Goal: Task Accomplishment & Management: Manage account settings

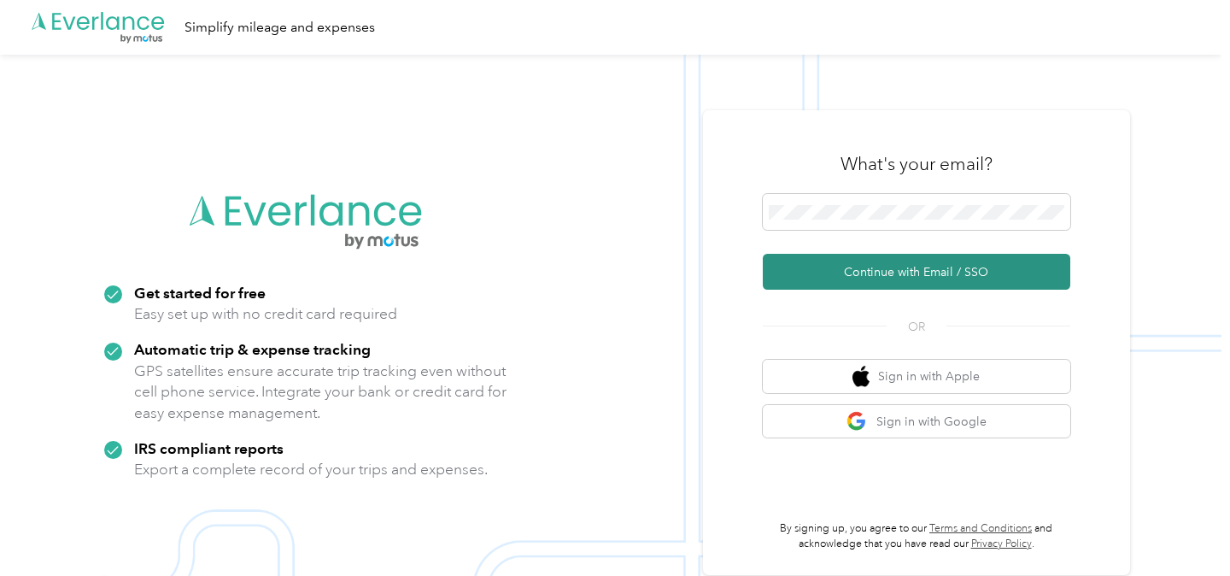
click at [943, 261] on button "Continue with Email / SSO" at bounding box center [917, 272] width 308 height 36
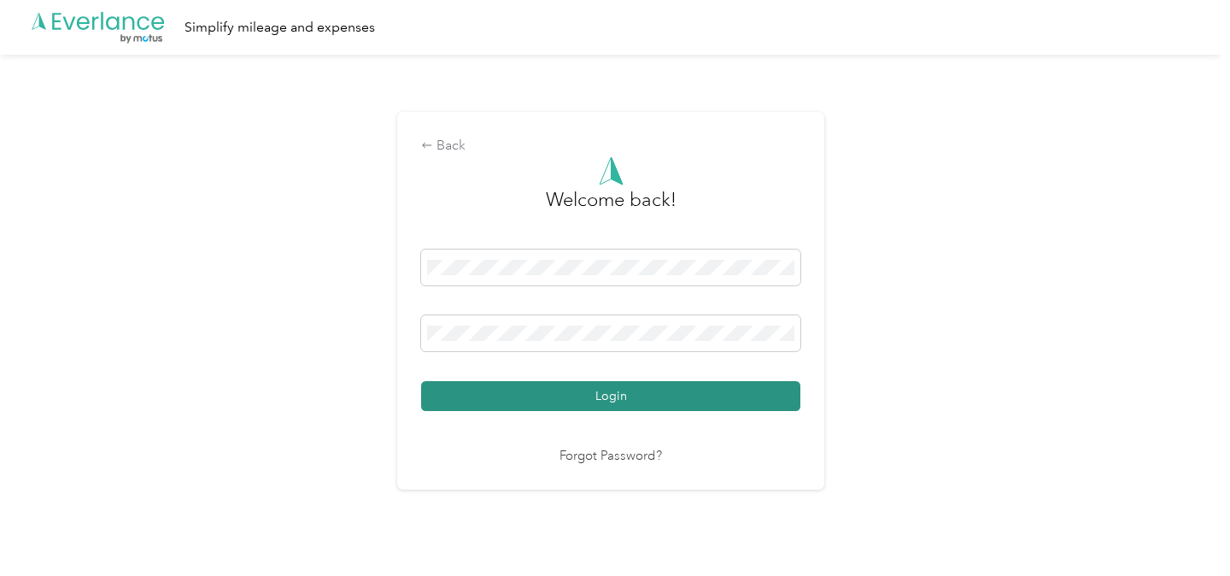
click at [583, 384] on button "Login" at bounding box center [610, 396] width 379 height 30
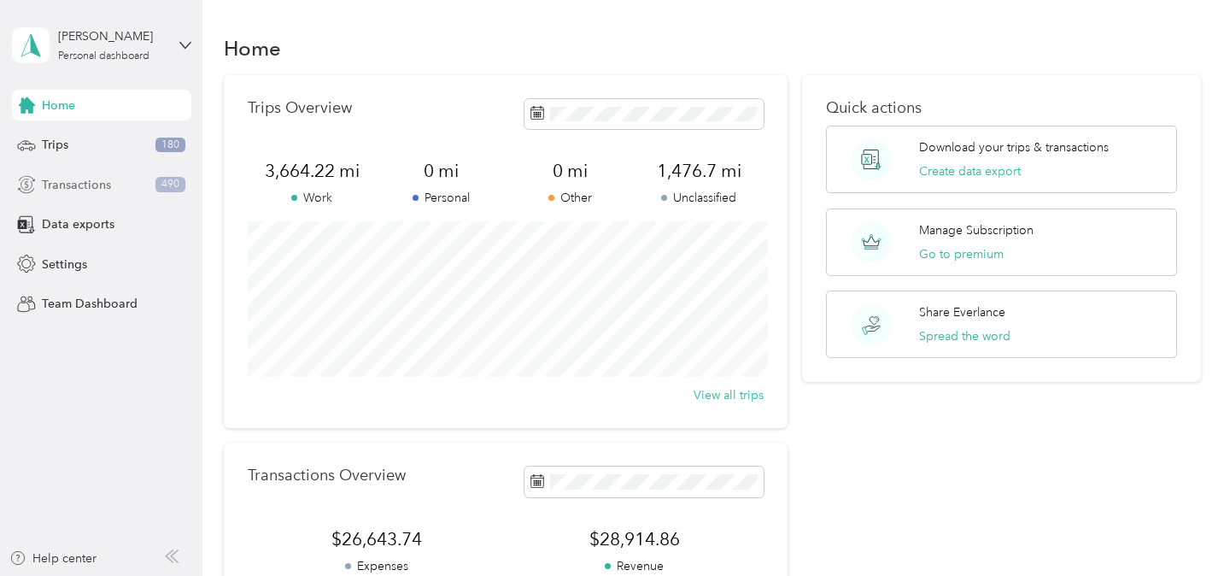
click at [61, 189] on span "Transactions" at bounding box center [76, 185] width 69 height 18
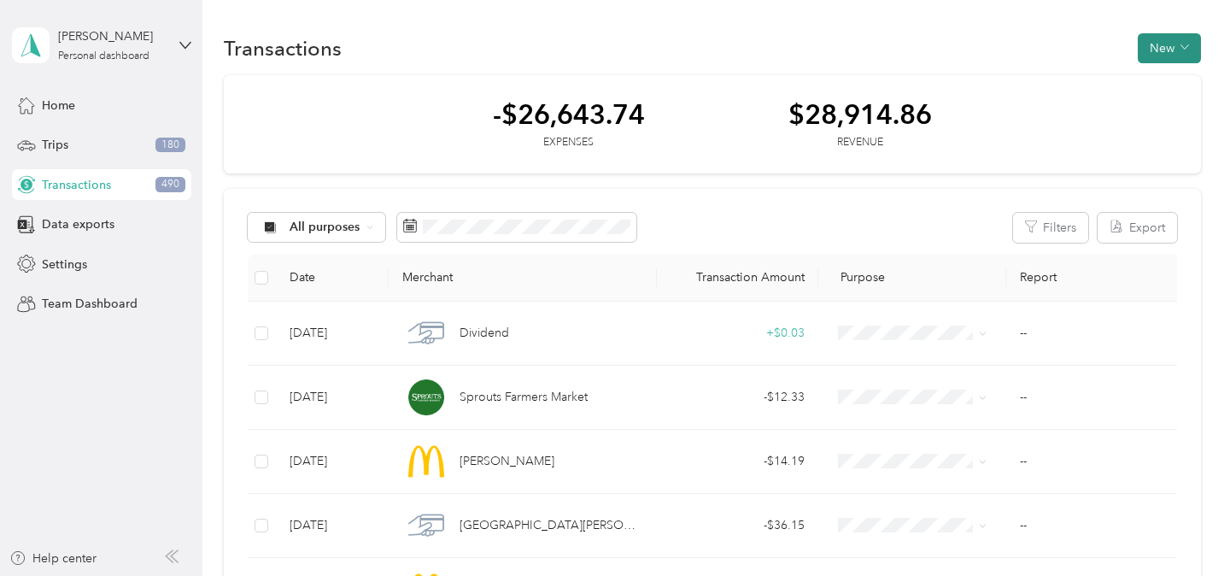
click at [1185, 43] on button "New" at bounding box center [1169, 48] width 63 height 30
click at [1178, 68] on li "Expense" at bounding box center [1165, 81] width 89 height 30
click at [1158, 104] on span "Revenue" at bounding box center [1174, 111] width 47 height 18
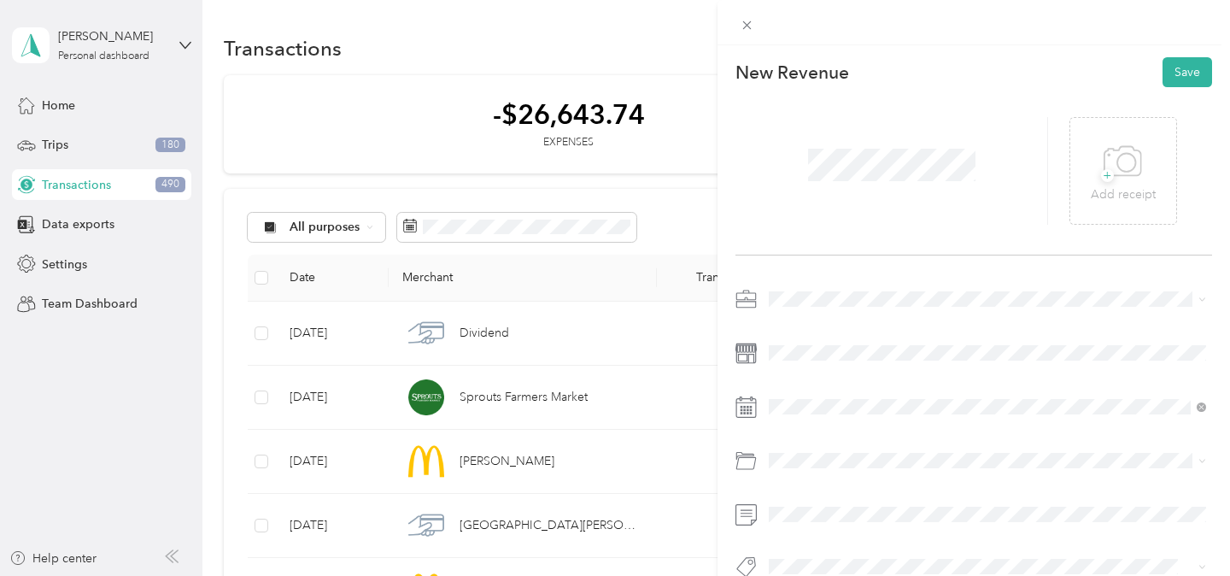
scroll to position [29, 0]
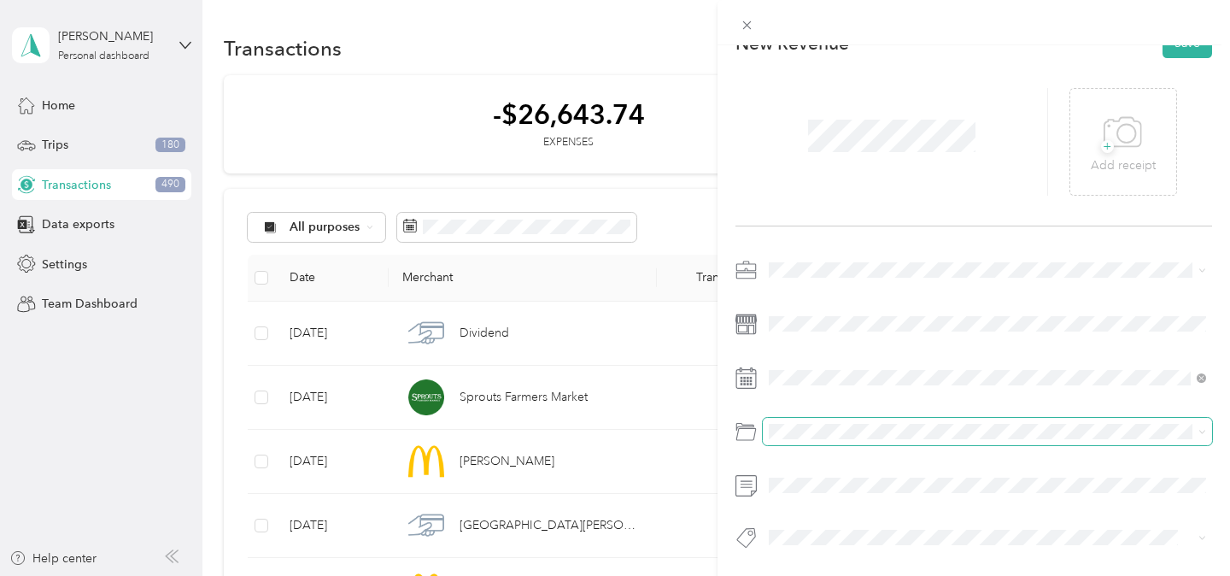
click at [841, 439] on span at bounding box center [987, 431] width 449 height 27
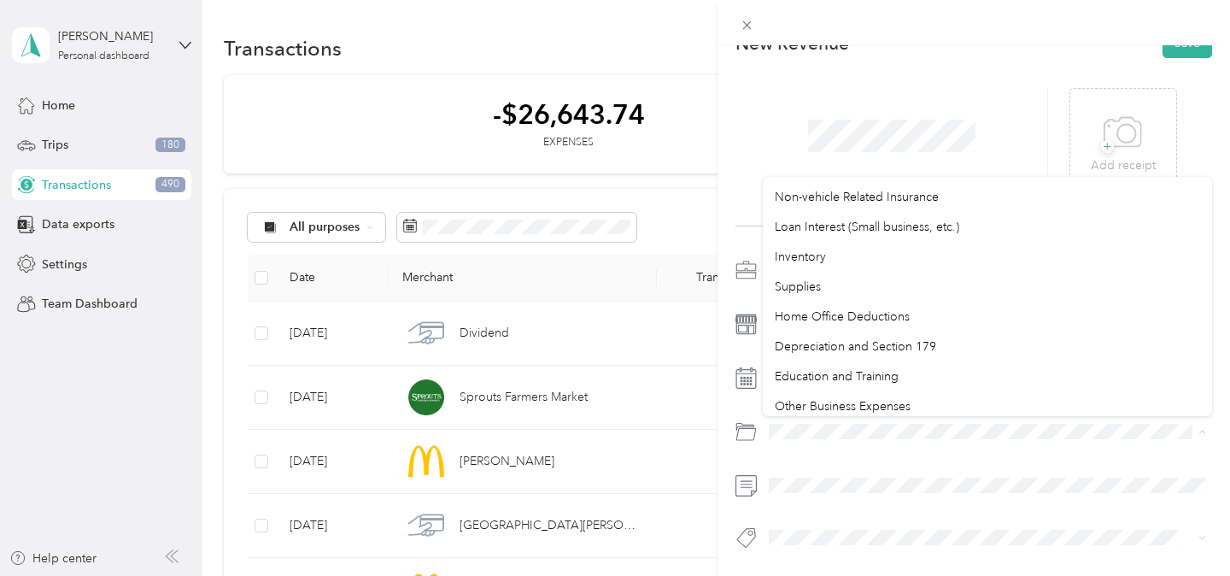
scroll to position [906, 0]
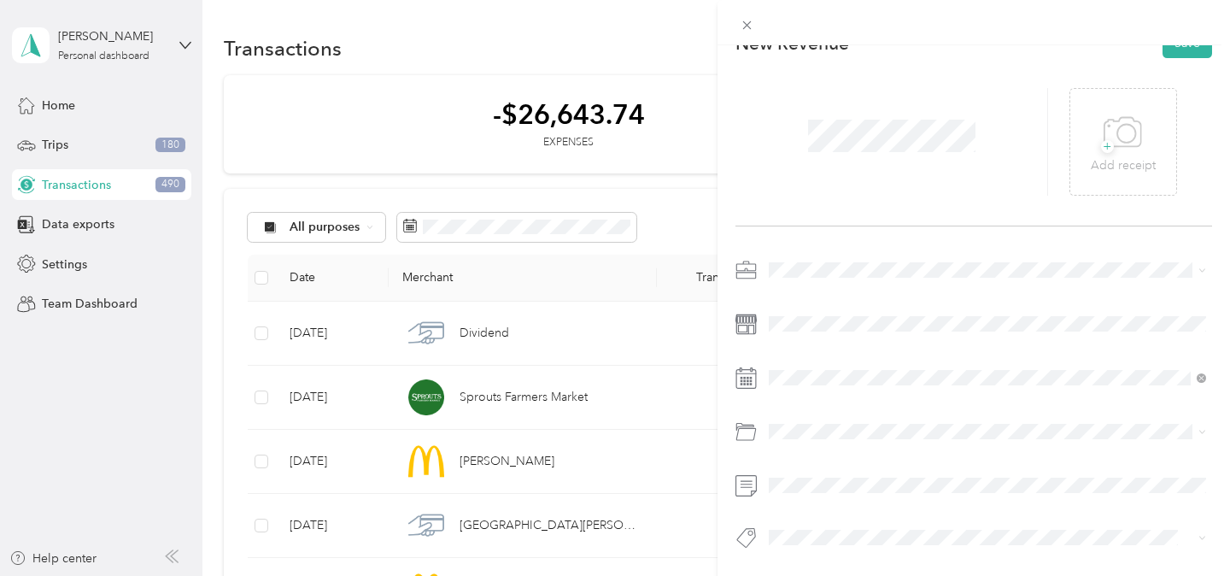
click at [866, 76] on div "+ Add receipt" at bounding box center [974, 142] width 477 height 168
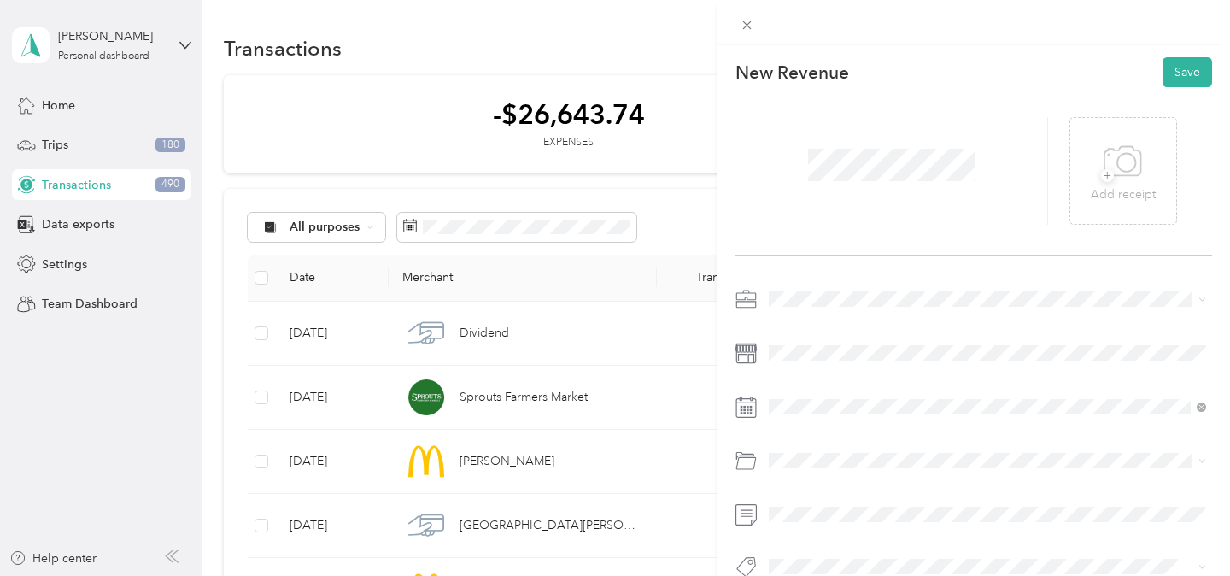
click at [1217, 52] on div "New Revenue Save + Add receipt" at bounding box center [974, 347] width 513 height 605
click at [906, 420] on div at bounding box center [974, 437] width 477 height 305
click at [812, 169] on icon at bounding box center [811, 174] width 9 height 15
click at [846, 337] on div "30" at bounding box center [848, 341] width 22 height 21
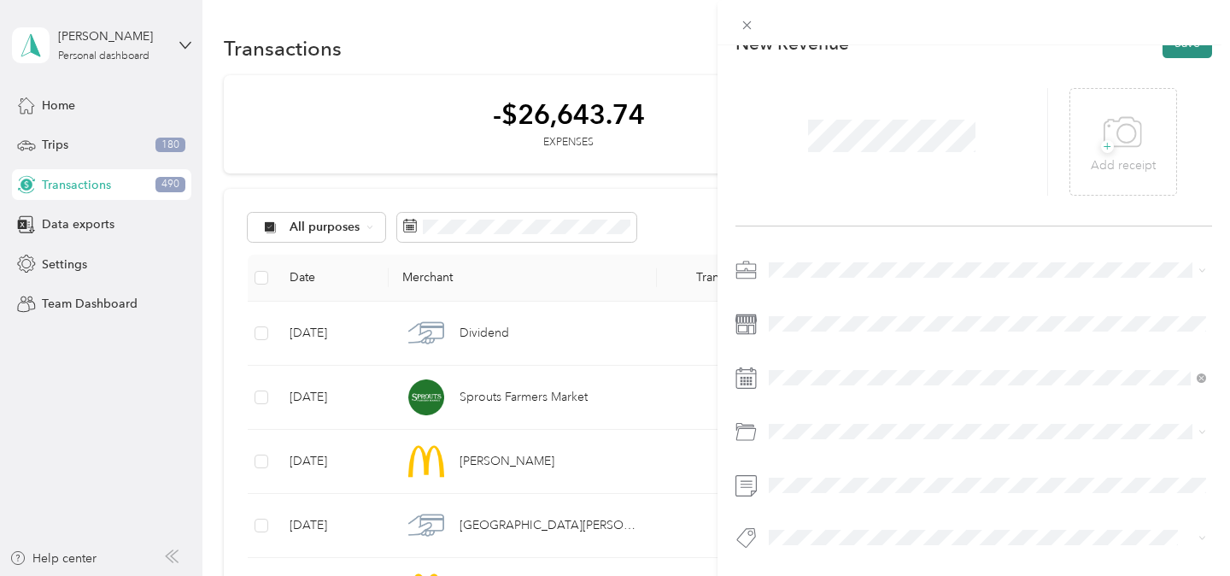
click at [1184, 47] on button "Save" at bounding box center [1188, 43] width 50 height 30
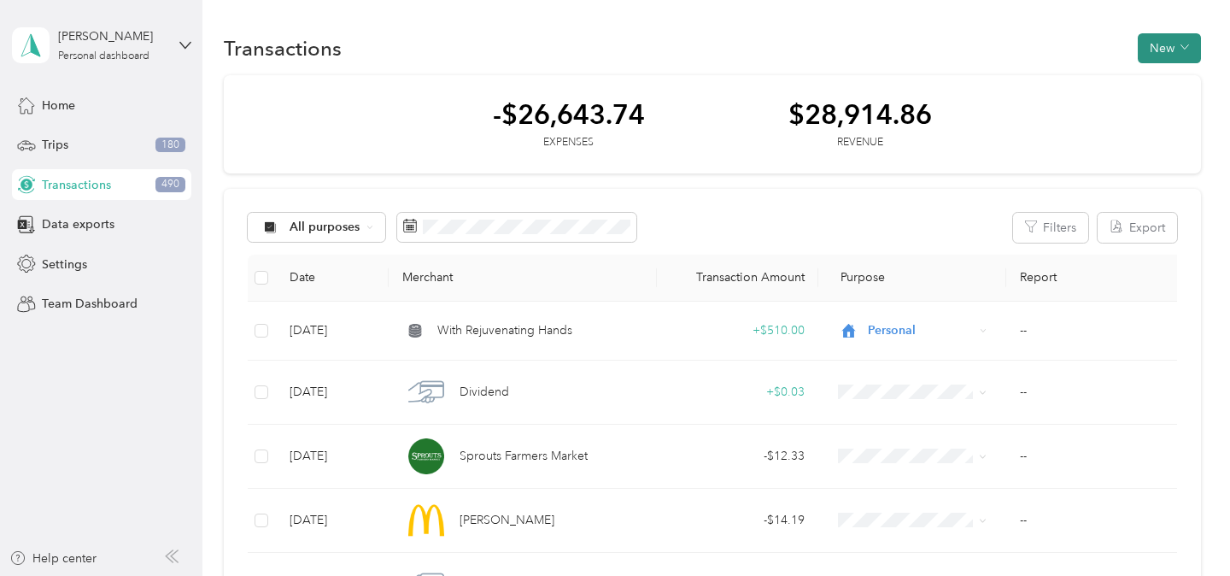
click at [1165, 46] on button "New" at bounding box center [1169, 48] width 63 height 30
click at [1151, 100] on li "Revenue" at bounding box center [1165, 111] width 89 height 30
click at [1149, 104] on div "Revenue" at bounding box center [1165, 111] width 65 height 18
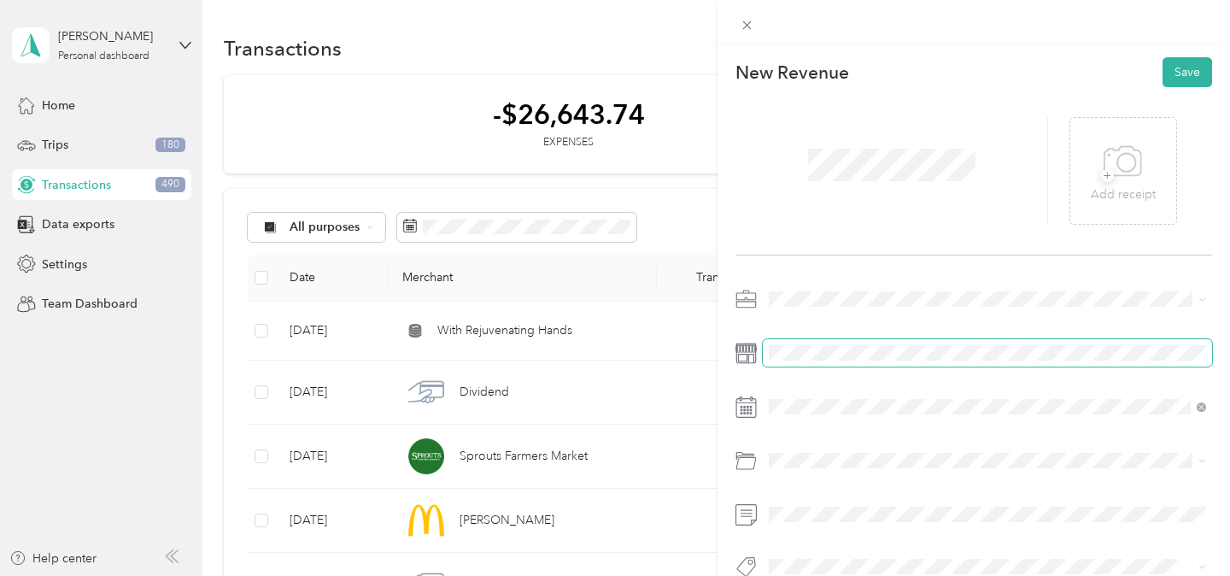
click at [811, 341] on span at bounding box center [987, 352] width 449 height 27
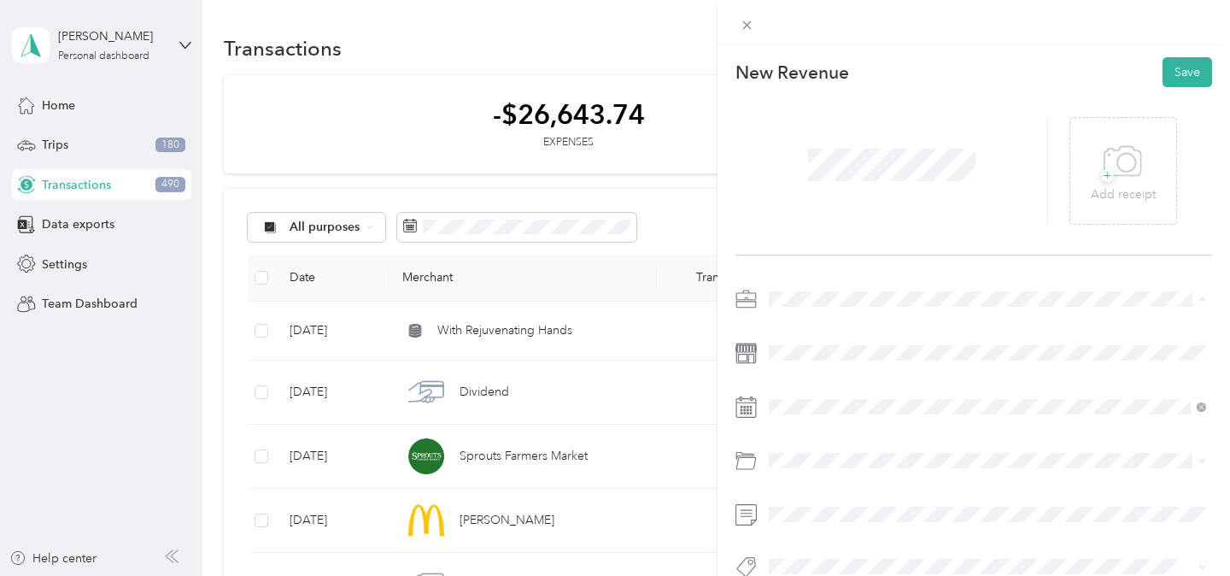
click at [841, 472] on div "Massage" at bounding box center [987, 479] width 425 height 18
click at [1198, 74] on button "Save" at bounding box center [1188, 72] width 50 height 30
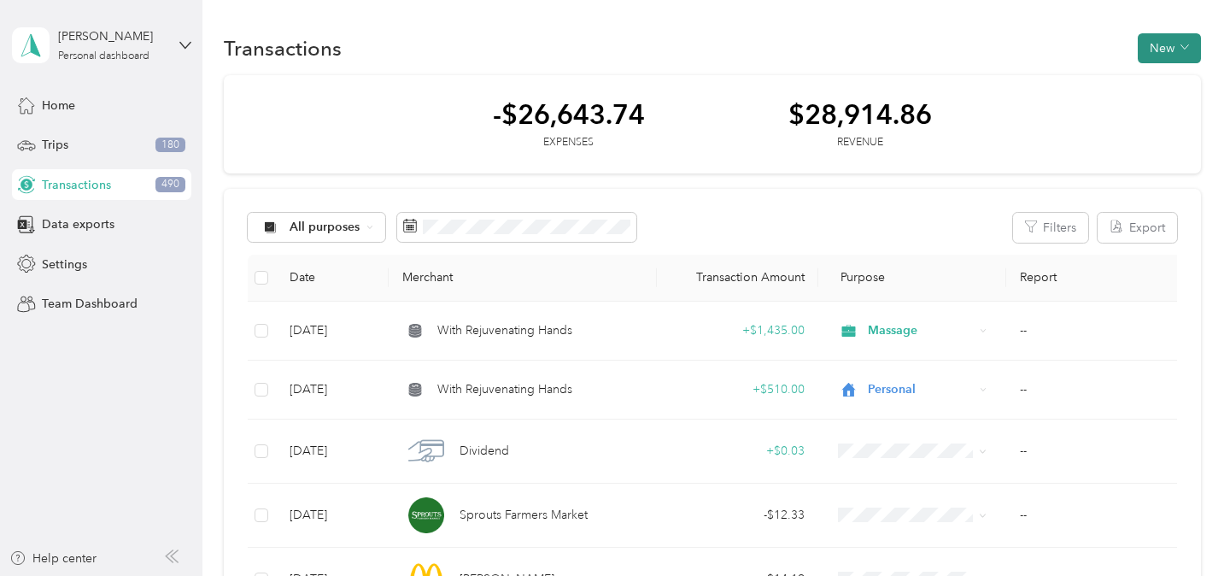
click at [1189, 47] on icon "button" at bounding box center [1185, 47] width 9 height 9
click at [42, 103] on span "Home" at bounding box center [58, 106] width 33 height 18
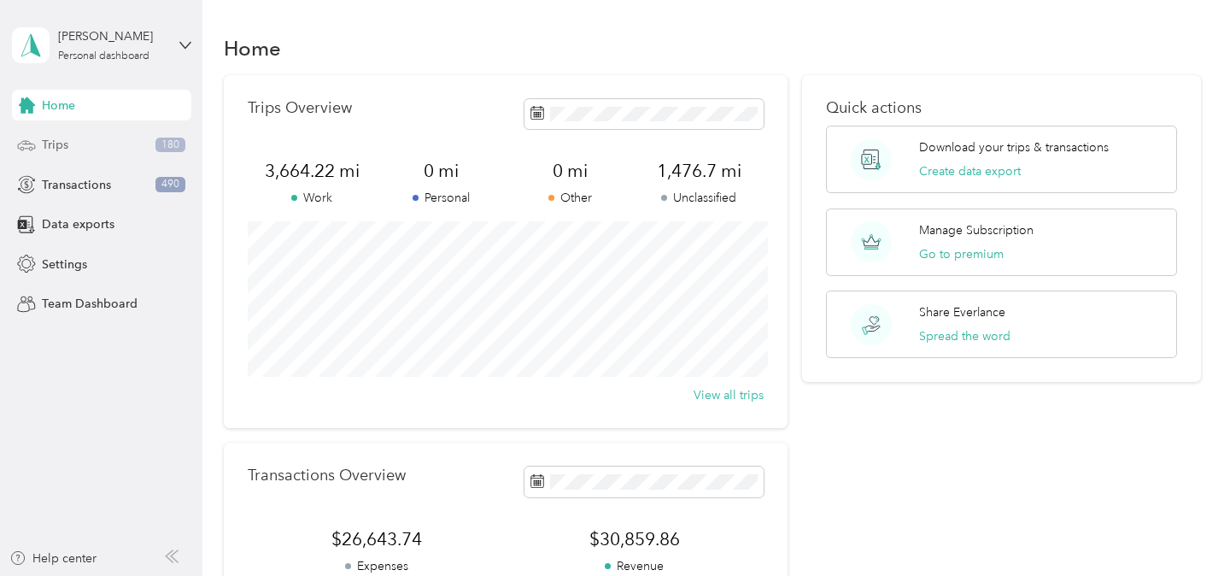
click at [90, 153] on div "Trips 180" at bounding box center [101, 145] width 179 height 31
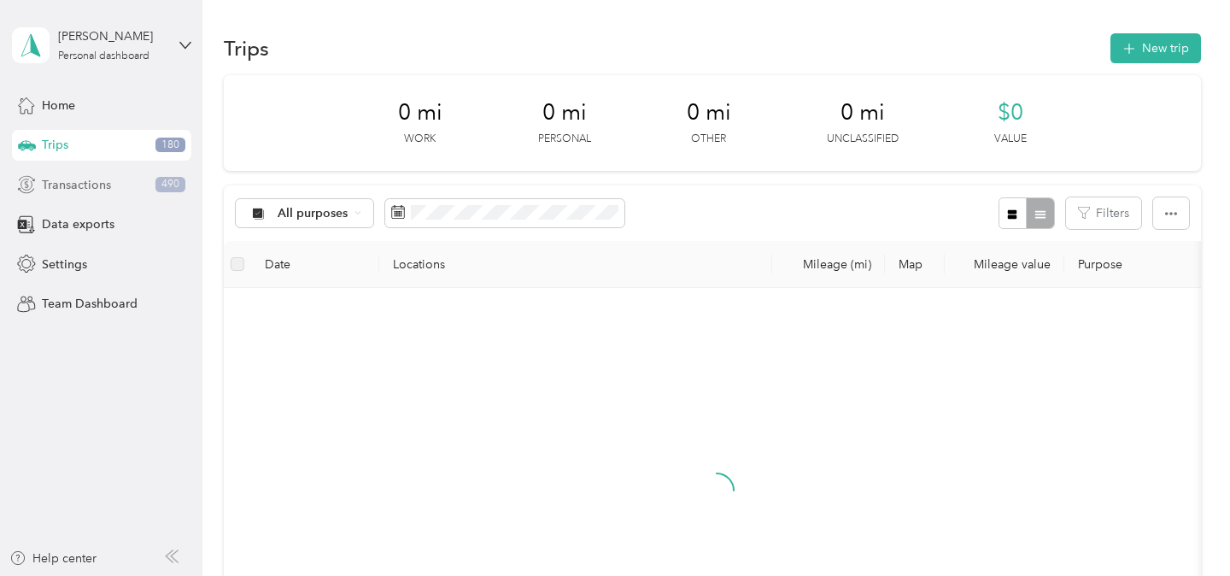
click at [90, 179] on span "Transactions" at bounding box center [76, 185] width 69 height 18
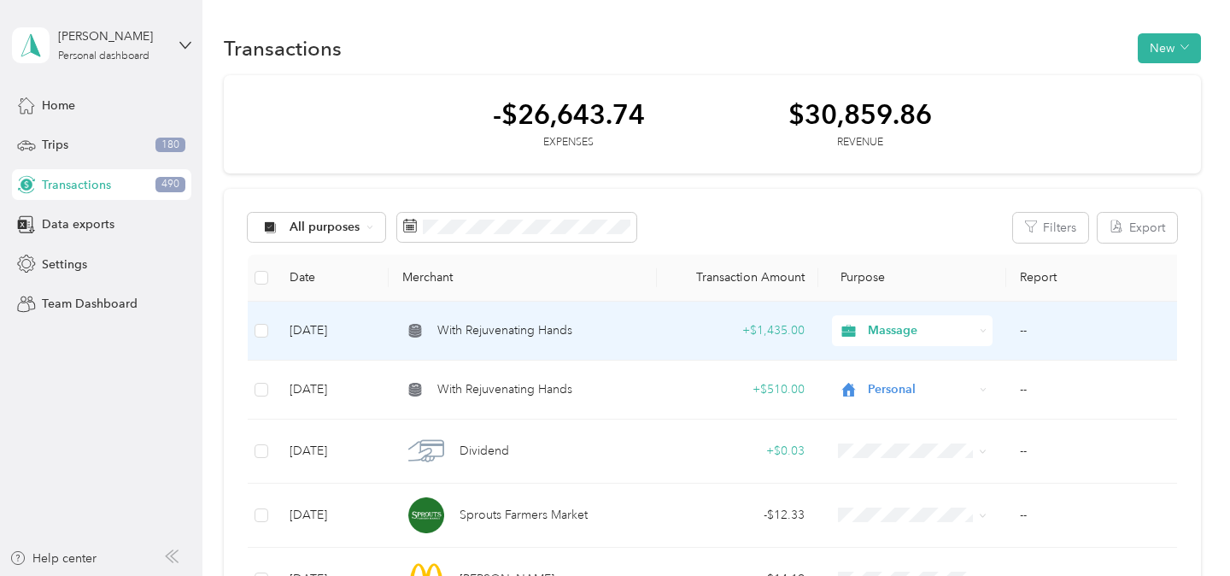
click at [953, 338] on span "Massage" at bounding box center [920, 330] width 105 height 19
click at [673, 309] on td "+ $1,435.00" at bounding box center [737, 331] width 161 height 59
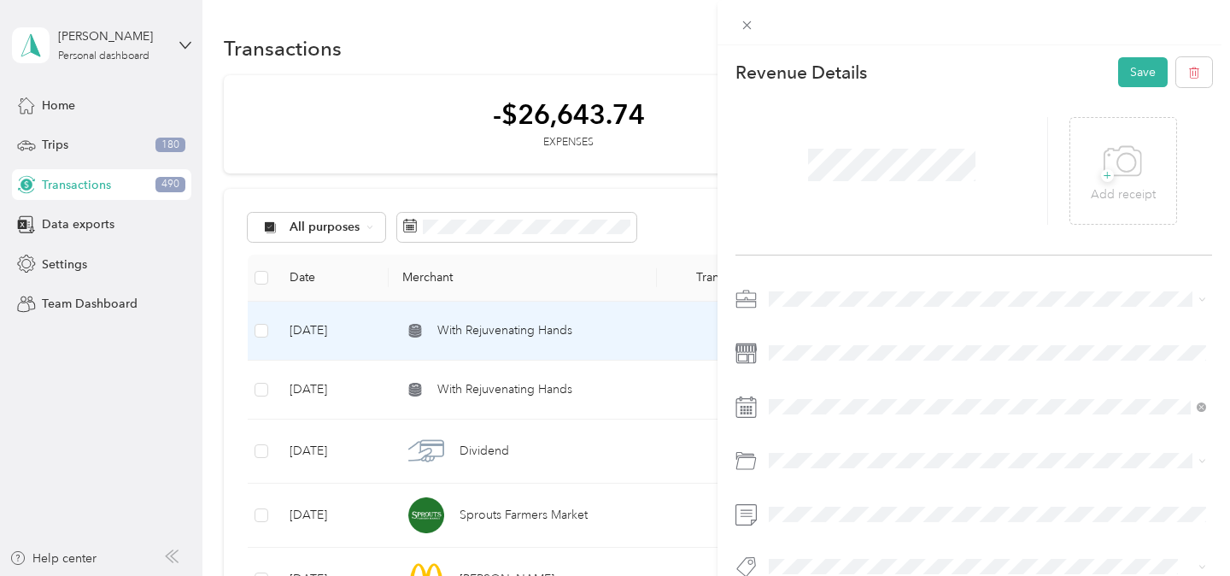
click at [969, 222] on div at bounding box center [892, 171] width 313 height 108
click at [1139, 77] on button "Save" at bounding box center [1143, 72] width 50 height 30
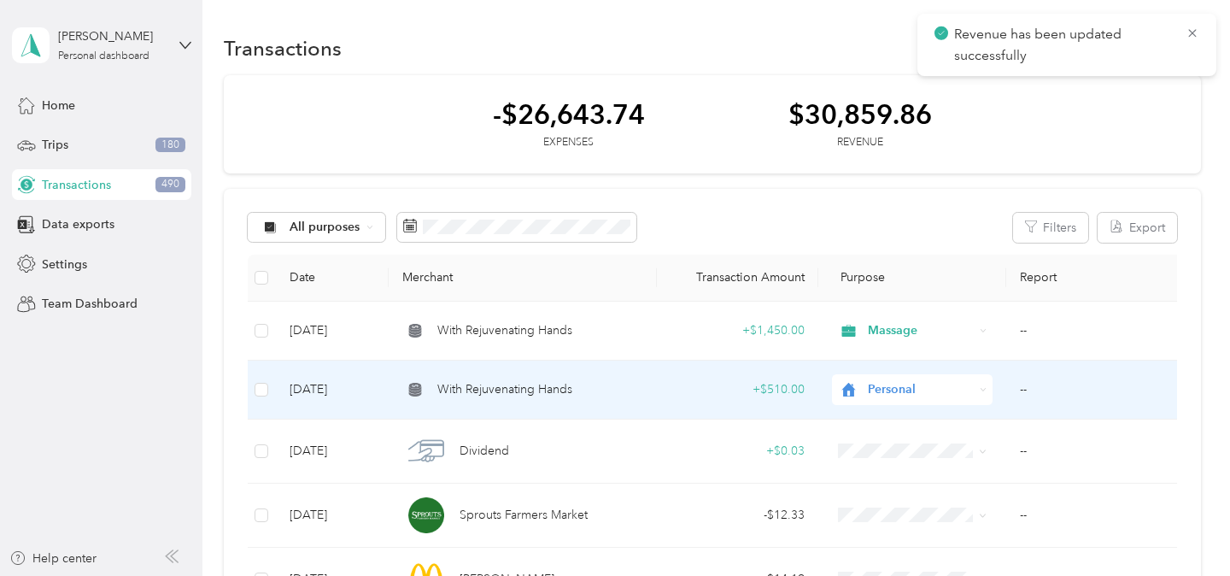
click at [759, 393] on div "+ $510.00" at bounding box center [738, 389] width 134 height 19
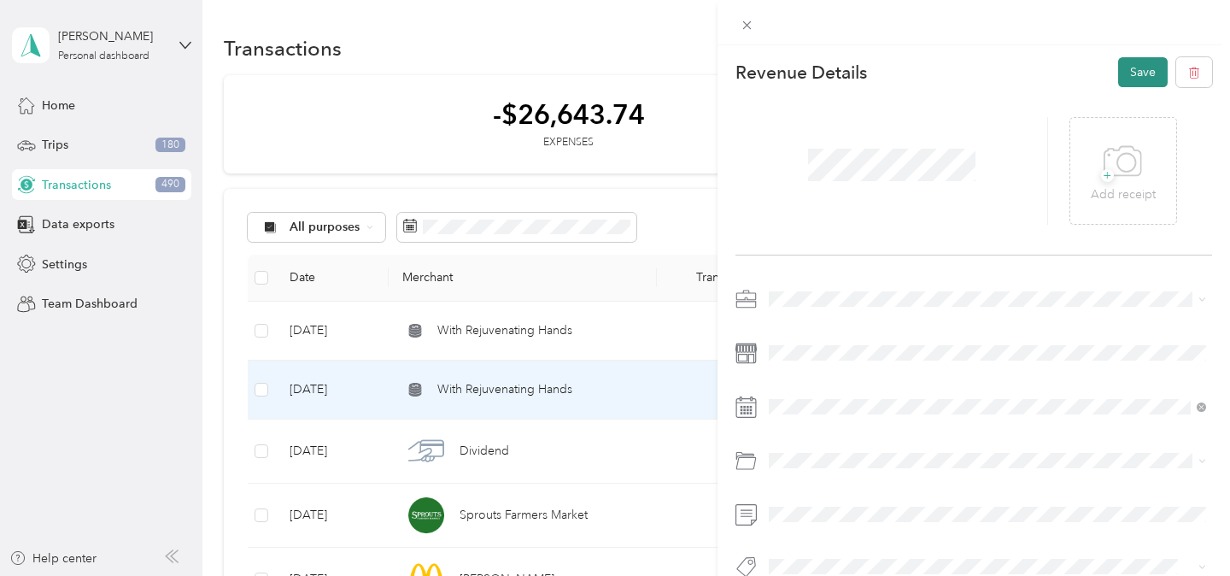
click at [1131, 73] on button "Save" at bounding box center [1143, 72] width 50 height 30
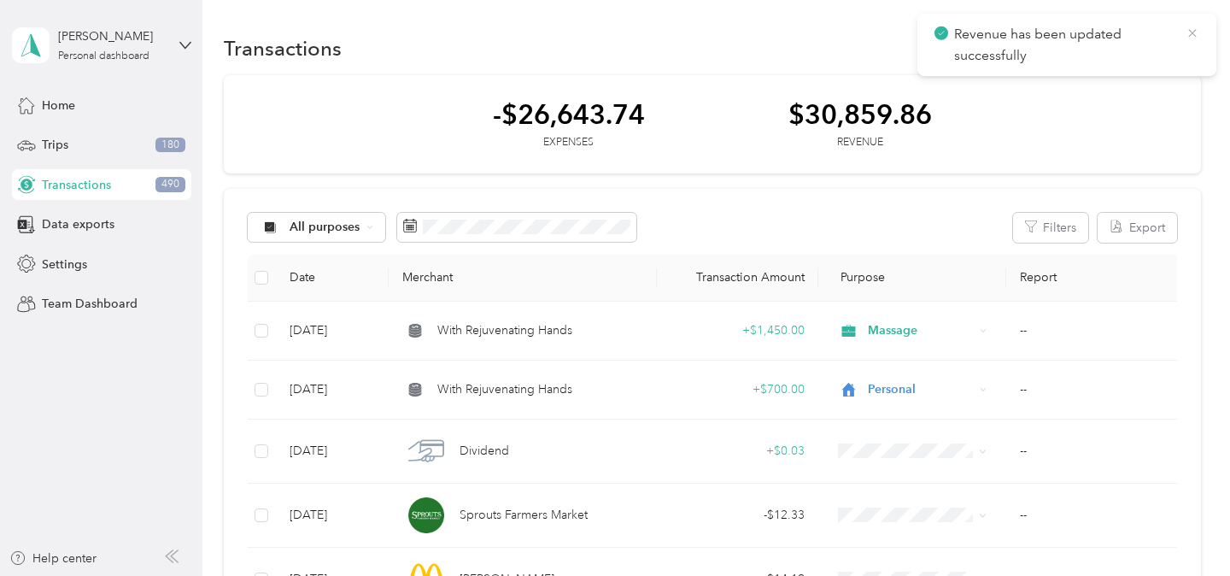
click at [1187, 34] on icon at bounding box center [1193, 33] width 14 height 15
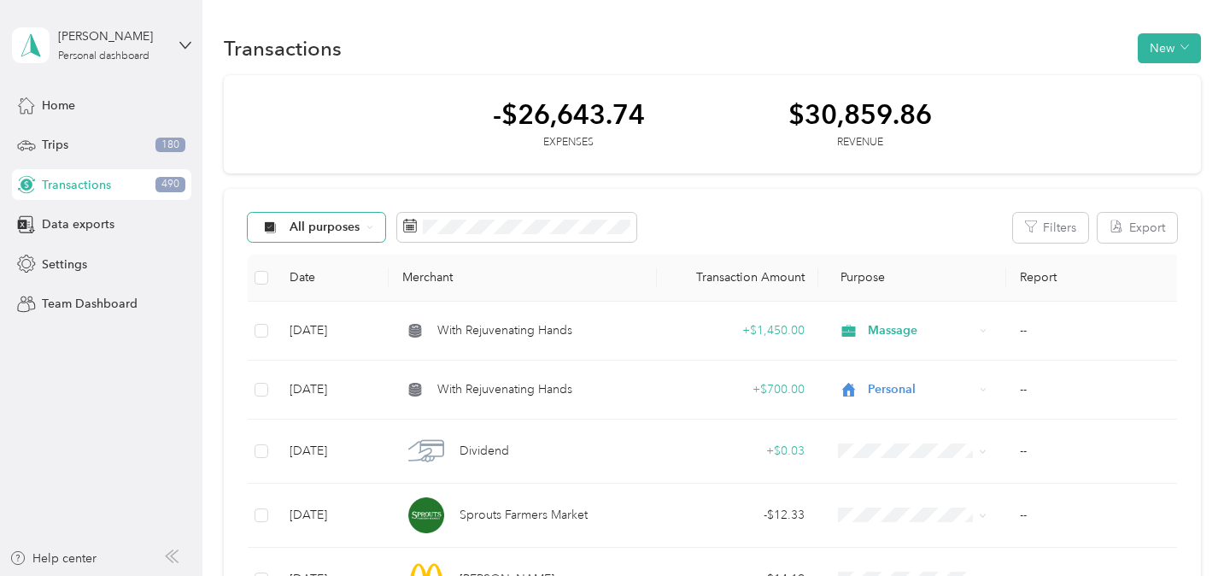
click at [367, 230] on icon at bounding box center [370, 227] width 7 height 7
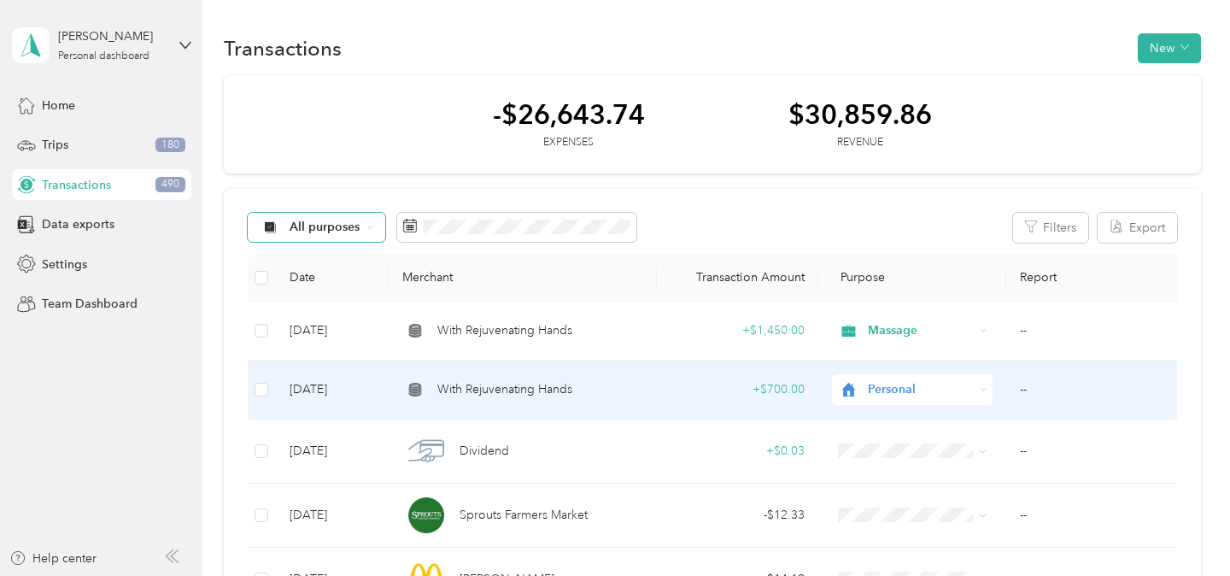
click at [894, 385] on span "Personal" at bounding box center [920, 389] width 105 height 19
click at [880, 296] on span "Massage" at bounding box center [928, 297] width 107 height 18
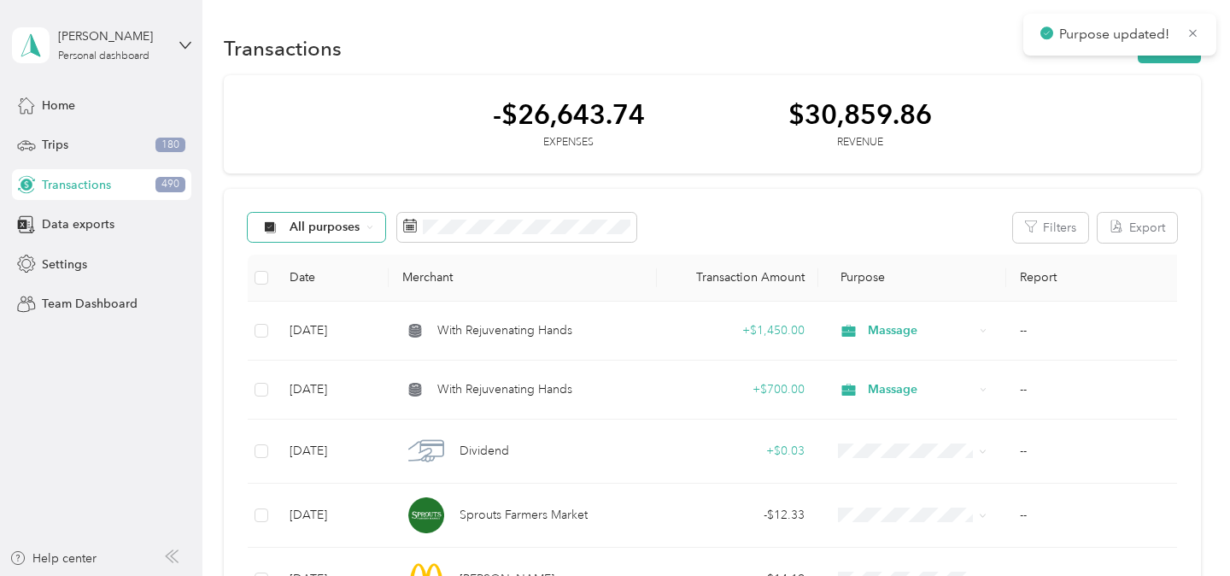
click at [372, 226] on div "All purposes" at bounding box center [317, 227] width 138 height 29
click at [1037, 231] on icon "button" at bounding box center [1031, 226] width 12 height 12
click at [1064, 224] on button "Filters" at bounding box center [1050, 228] width 75 height 30
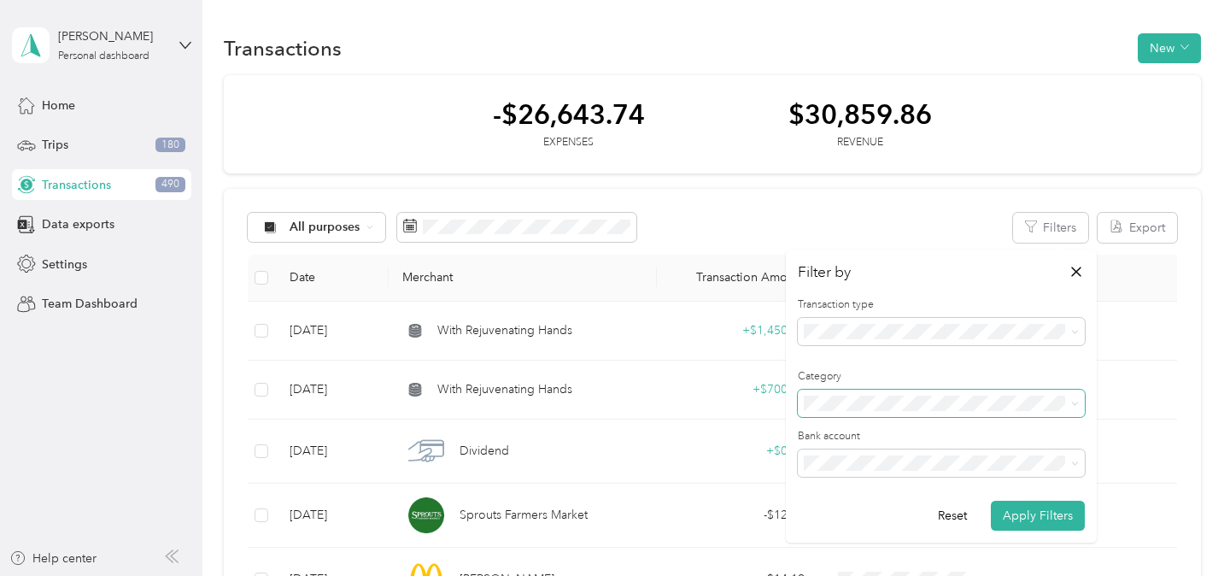
click at [908, 412] on span at bounding box center [941, 403] width 287 height 27
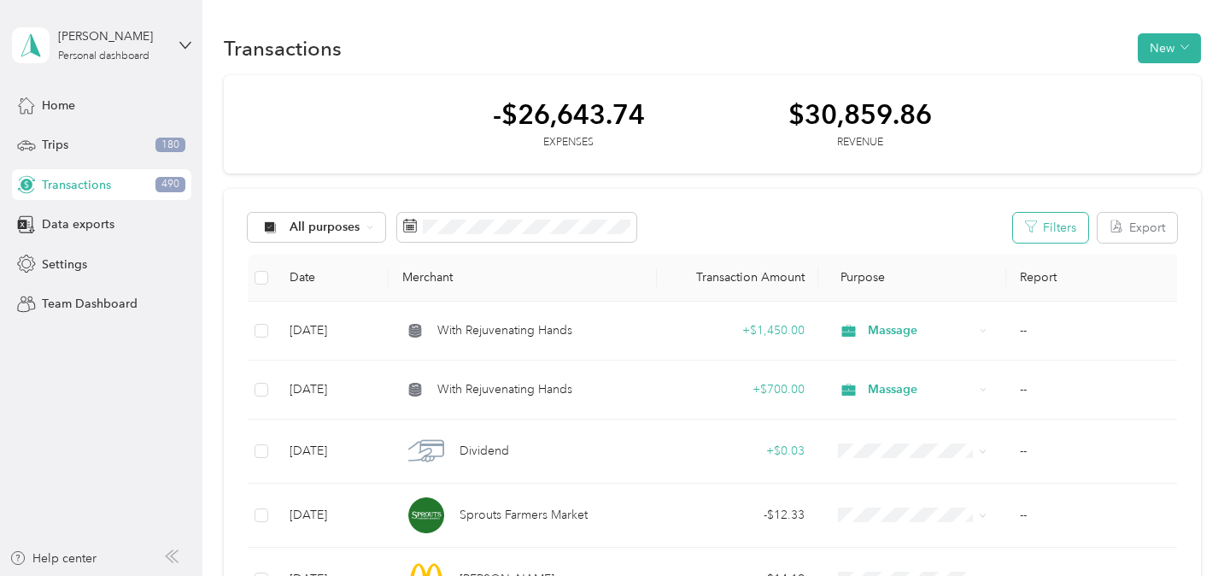
click at [1058, 216] on button "Filters" at bounding box center [1050, 228] width 75 height 30
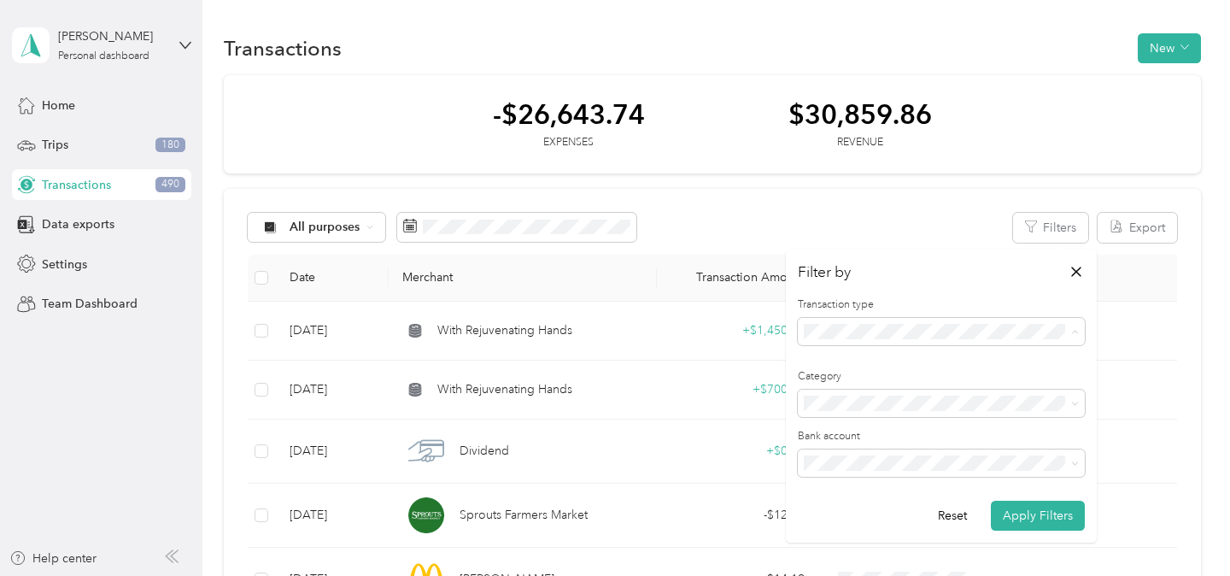
click at [834, 420] on span "Revenue" at bounding box center [833, 421] width 47 height 15
click at [1027, 491] on form "Transaction type Category Bank account Reset Apply Filters" at bounding box center [941, 413] width 287 height 233
click at [1025, 511] on button "Apply Filters" at bounding box center [1038, 516] width 94 height 30
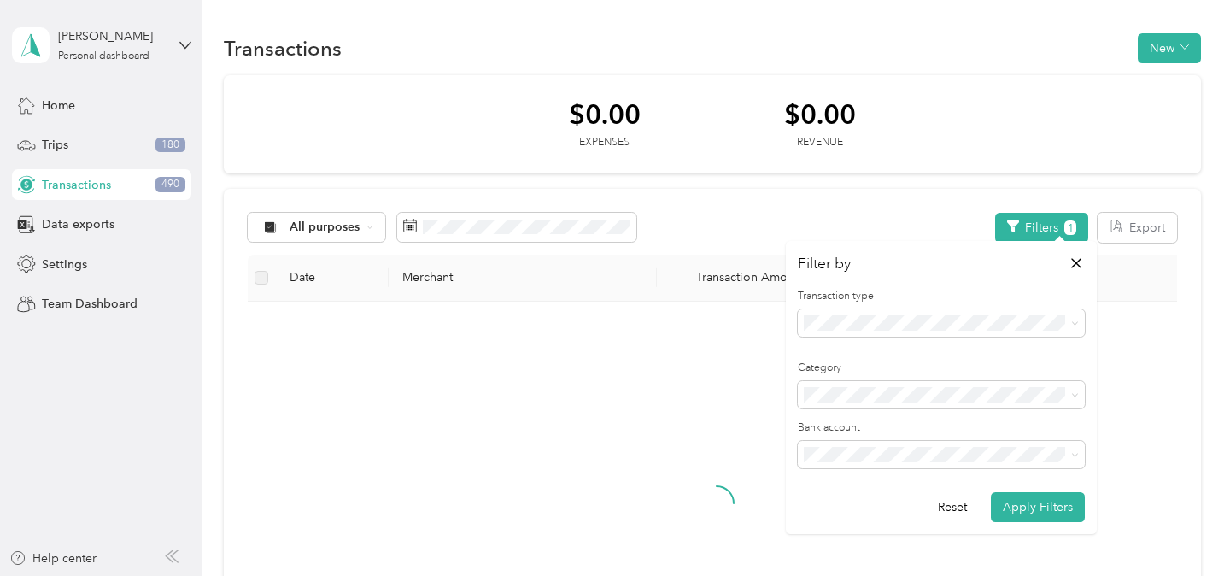
click at [726, 274] on th "Transaction Amount" at bounding box center [737, 278] width 161 height 47
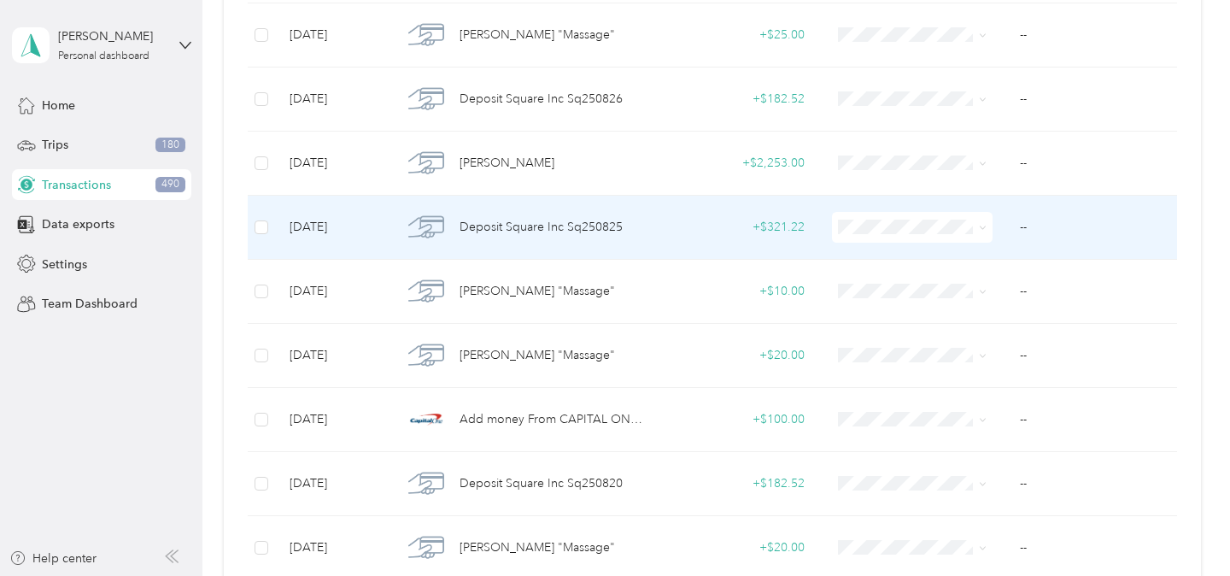
scroll to position [1563, 0]
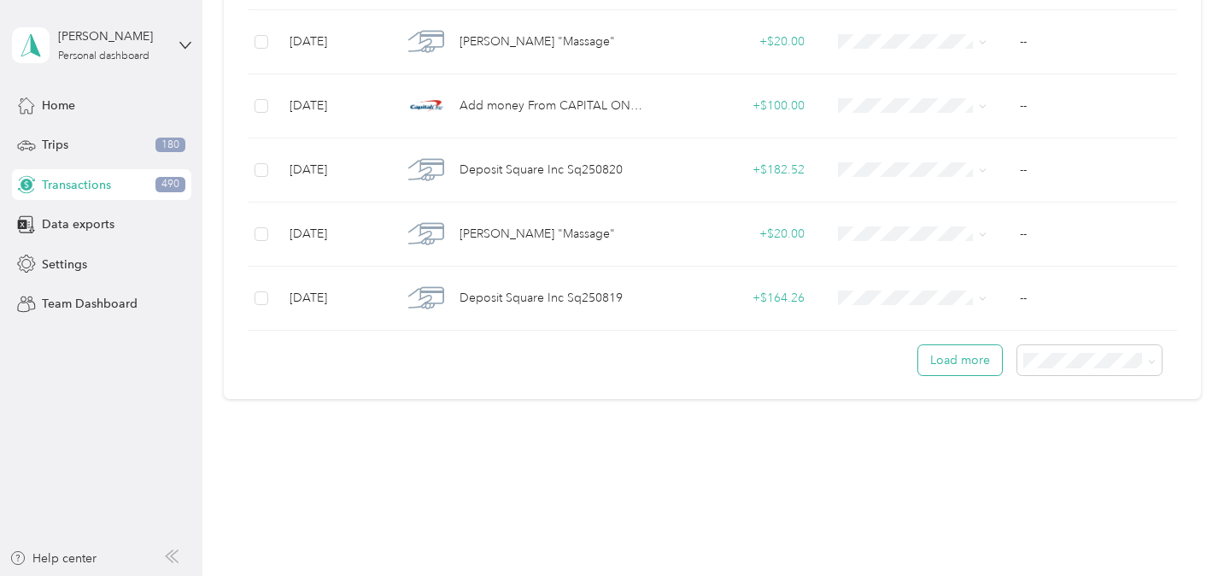
click at [962, 355] on button "Load more" at bounding box center [960, 360] width 84 height 30
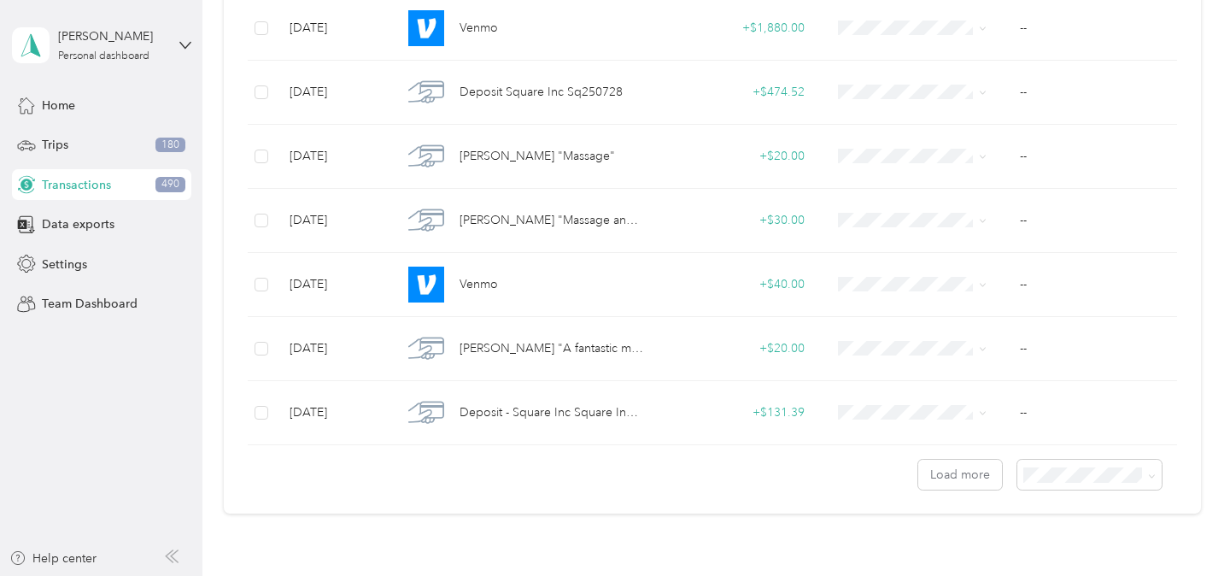
scroll to position [3144, 0]
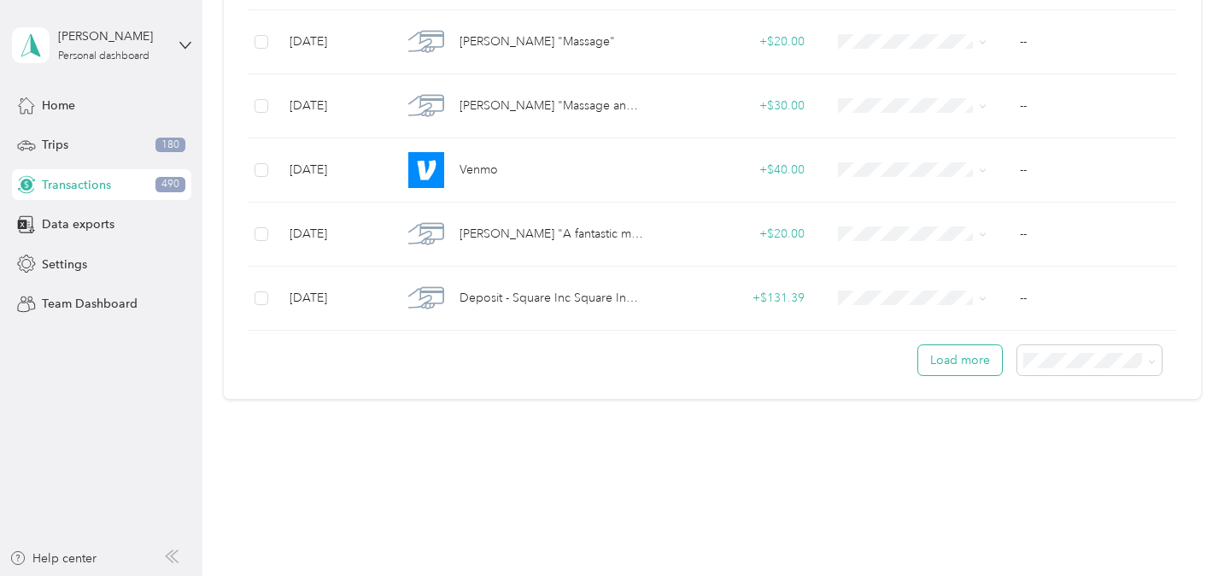
click at [983, 355] on button "Load more" at bounding box center [960, 360] width 84 height 30
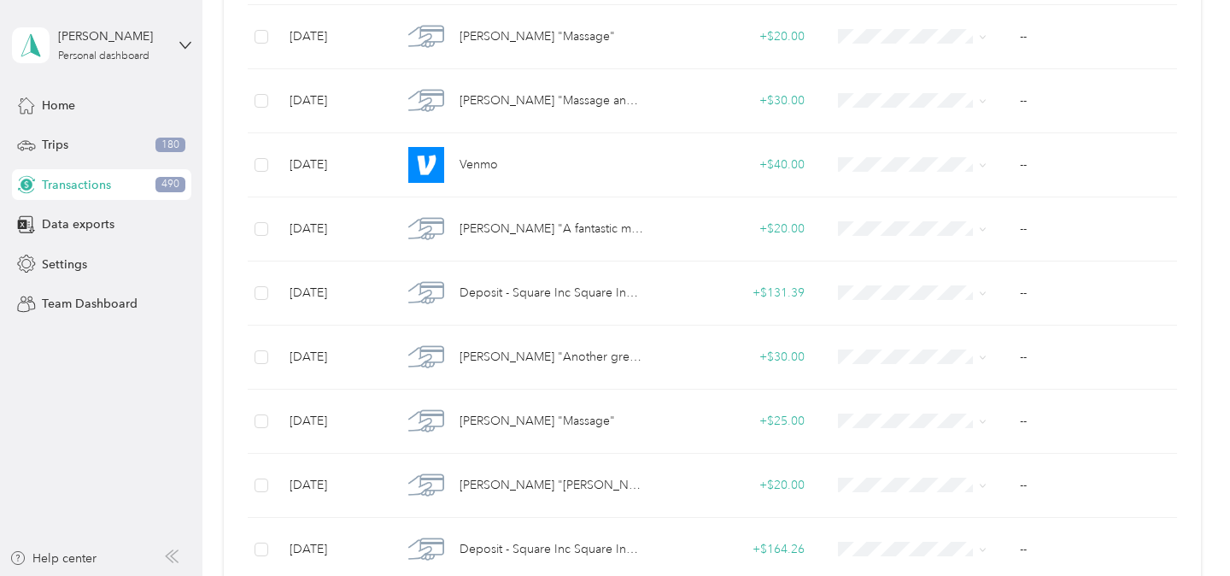
scroll to position [2507, 0]
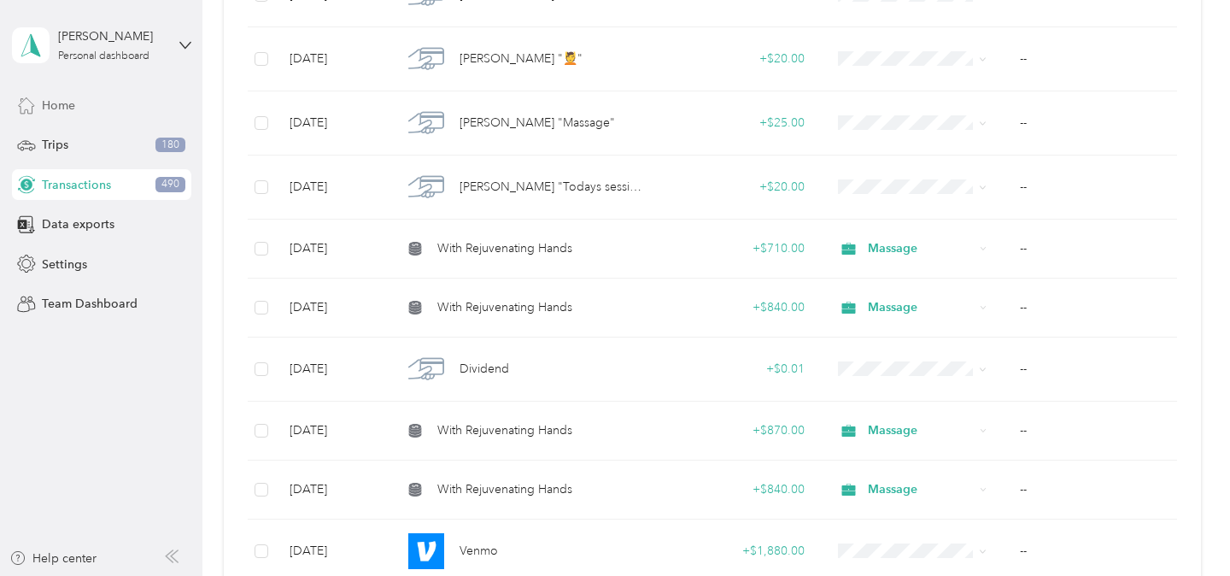
click at [76, 97] on div "Home" at bounding box center [101, 105] width 179 height 31
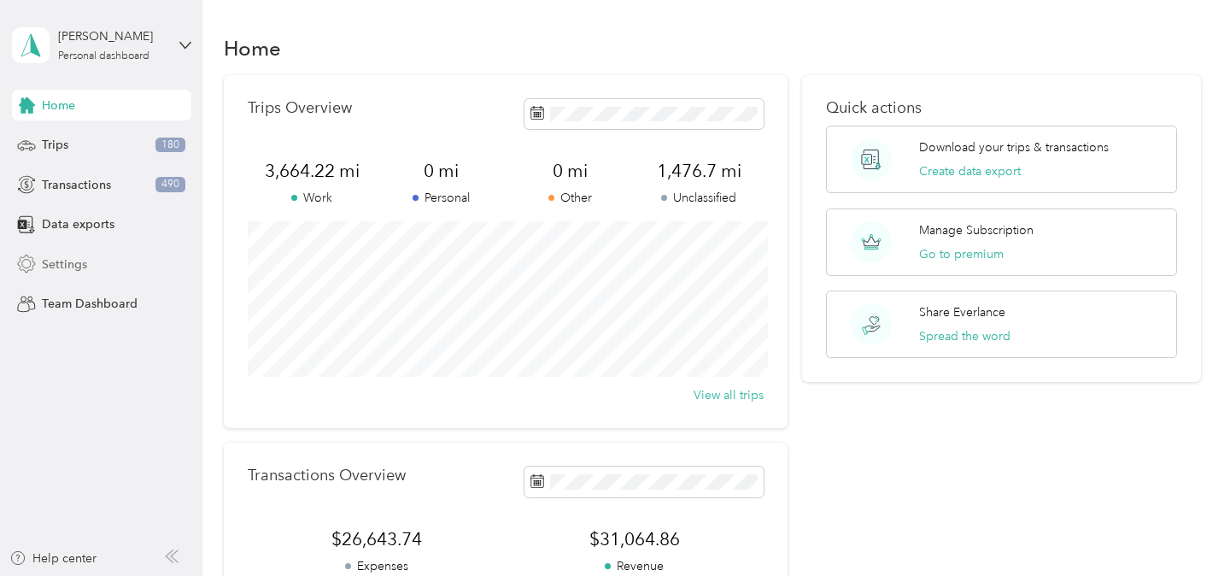
click at [81, 275] on div "Settings" at bounding box center [101, 264] width 179 height 31
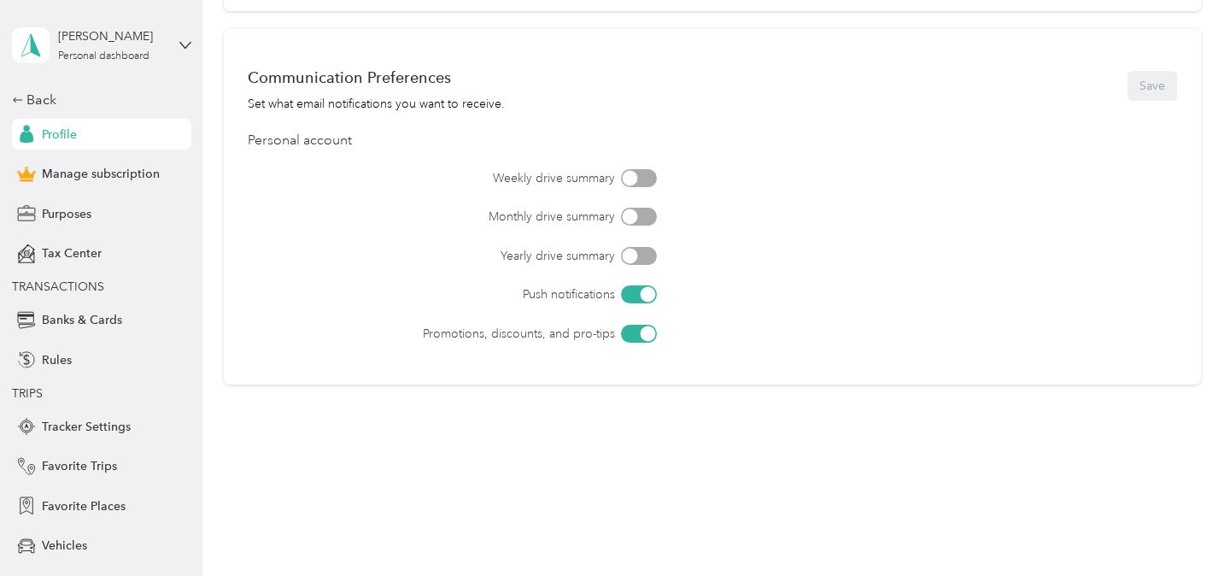
scroll to position [733, 0]
click at [86, 222] on span "Purposes" at bounding box center [67, 214] width 50 height 18
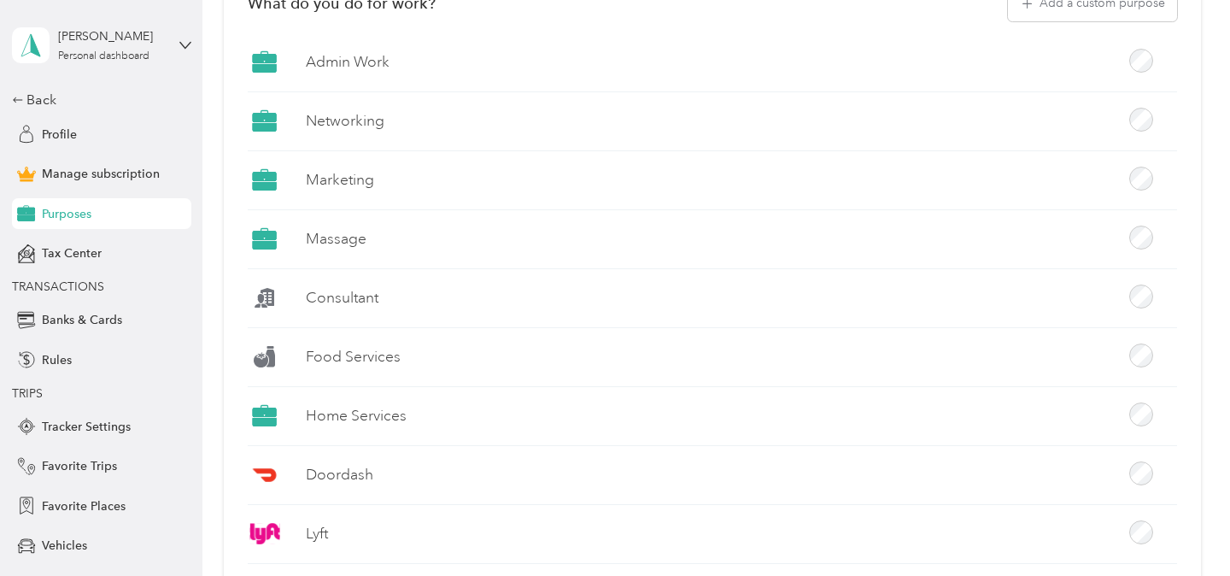
scroll to position [381, 0]
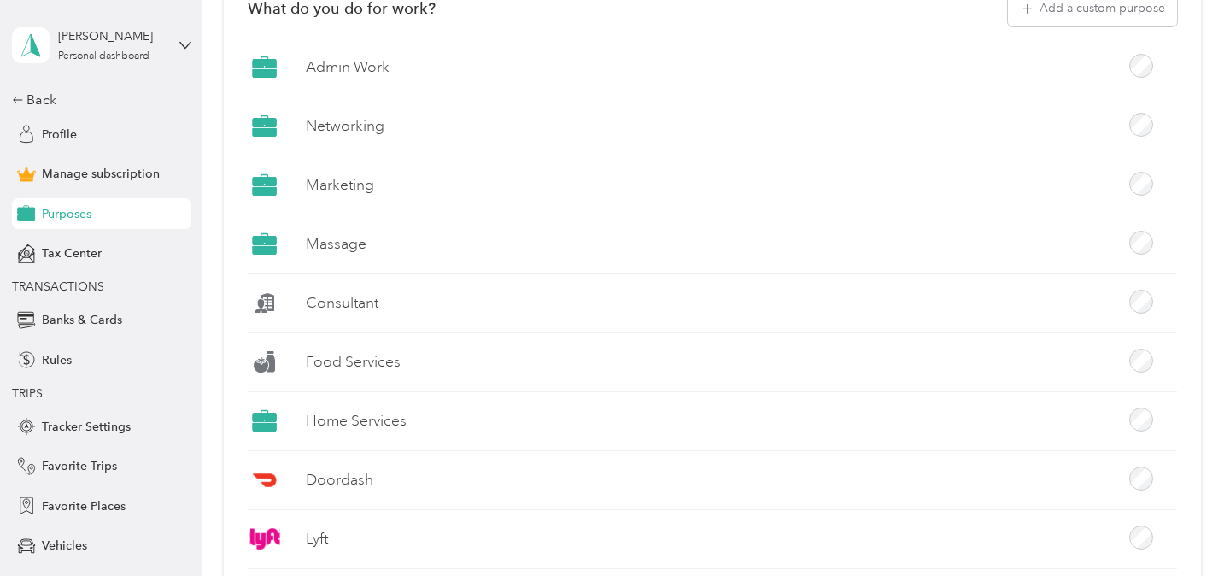
click at [1169, 417] on div "Home Services" at bounding box center [712, 427] width 929 height 47
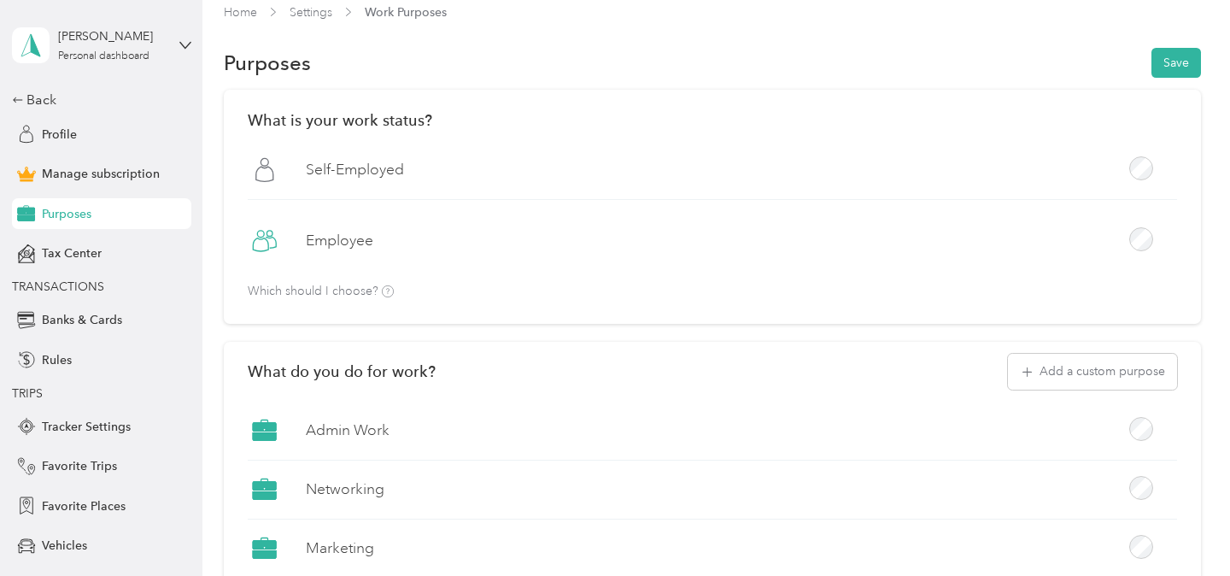
scroll to position [0, 0]
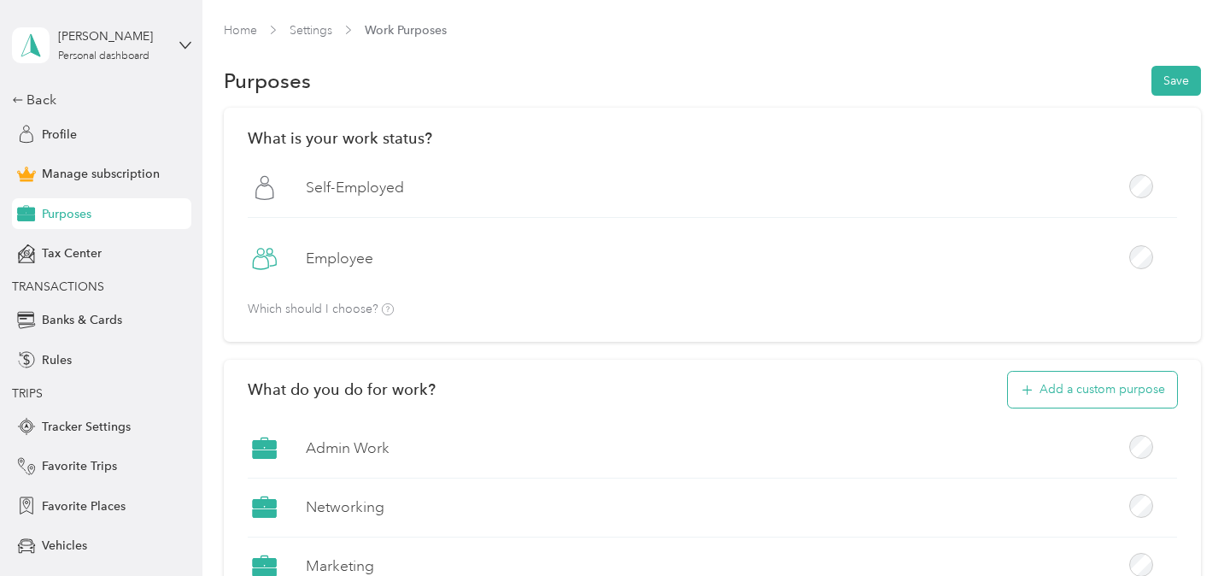
click at [1089, 379] on button "Add a custom purpose" at bounding box center [1092, 390] width 169 height 36
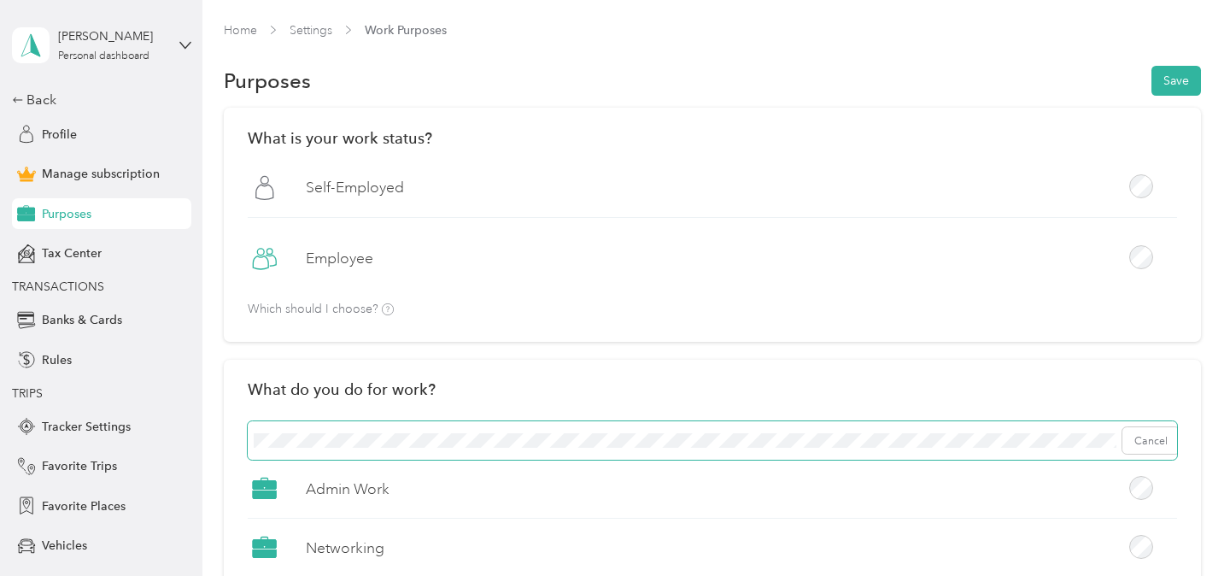
click at [589, 425] on span "Cancel" at bounding box center [712, 440] width 929 height 39
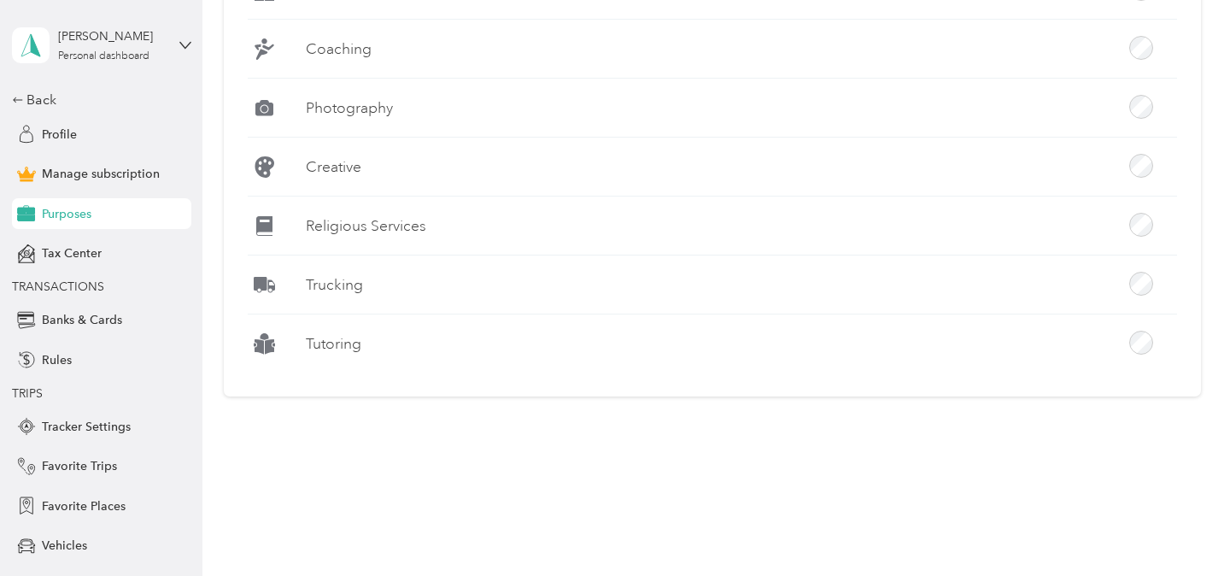
scroll to position [1987, 0]
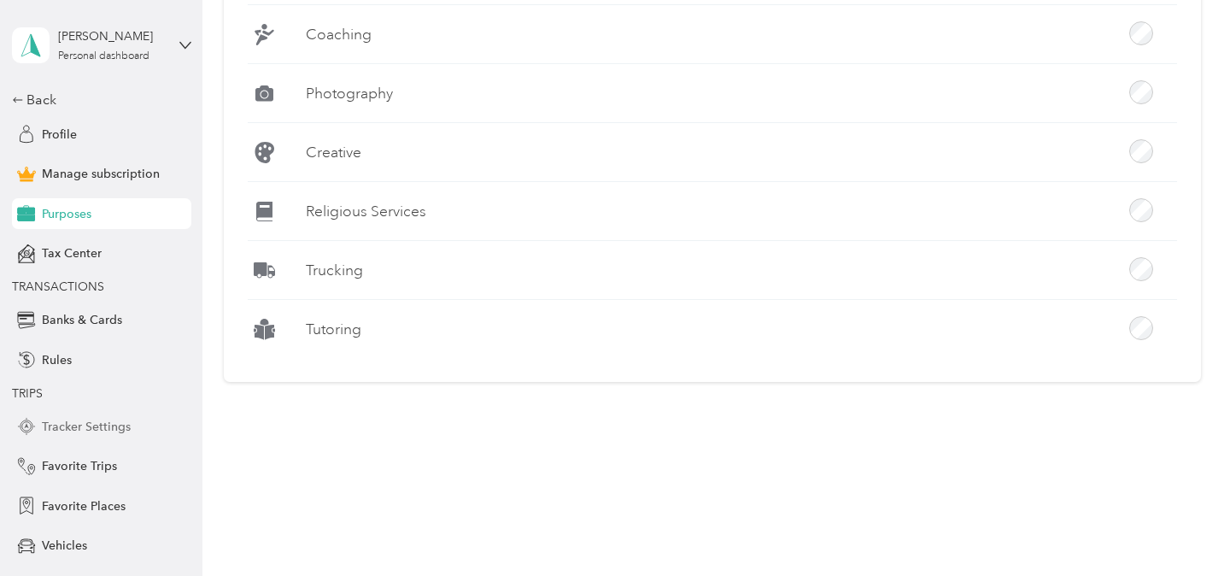
click at [81, 428] on span "Tracker Settings" at bounding box center [86, 427] width 89 height 18
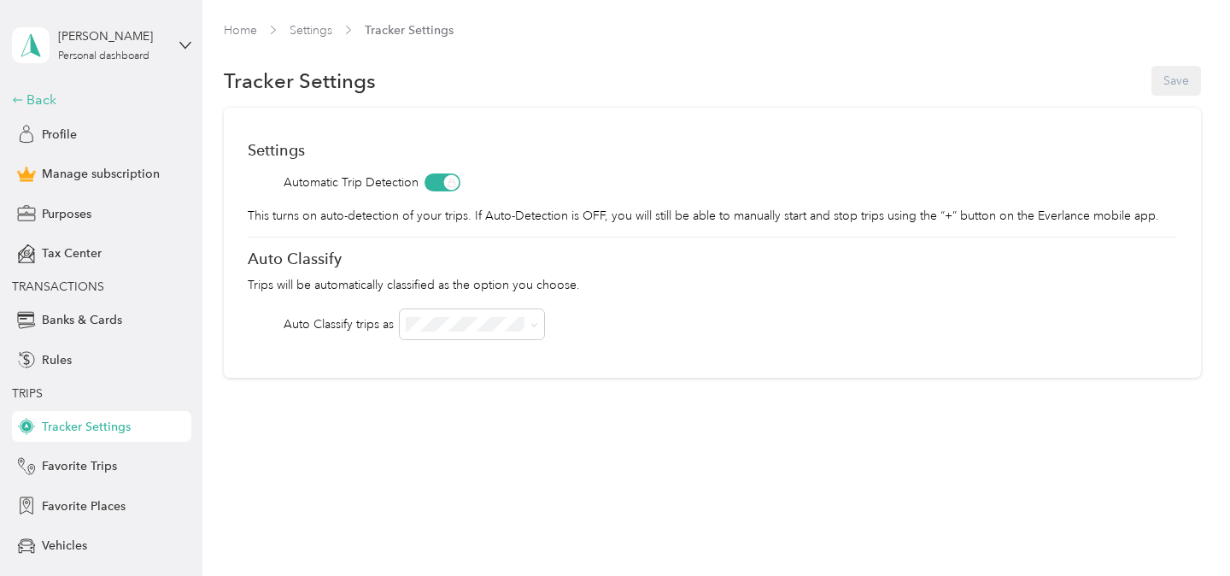
click at [26, 103] on div "Back" at bounding box center [97, 100] width 171 height 21
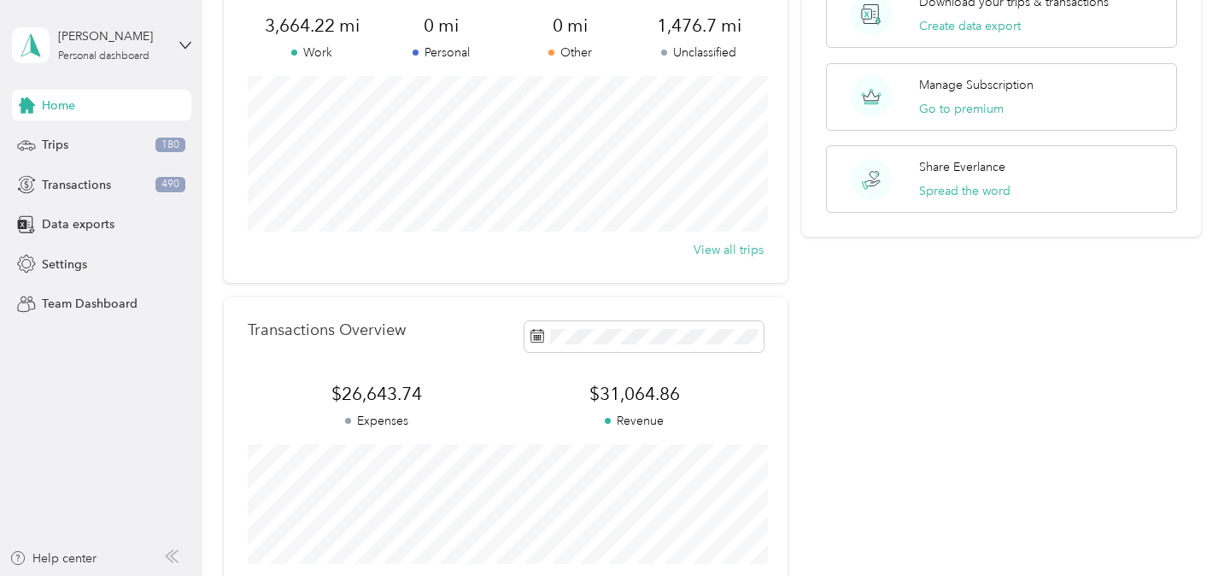
scroll to position [198, 0]
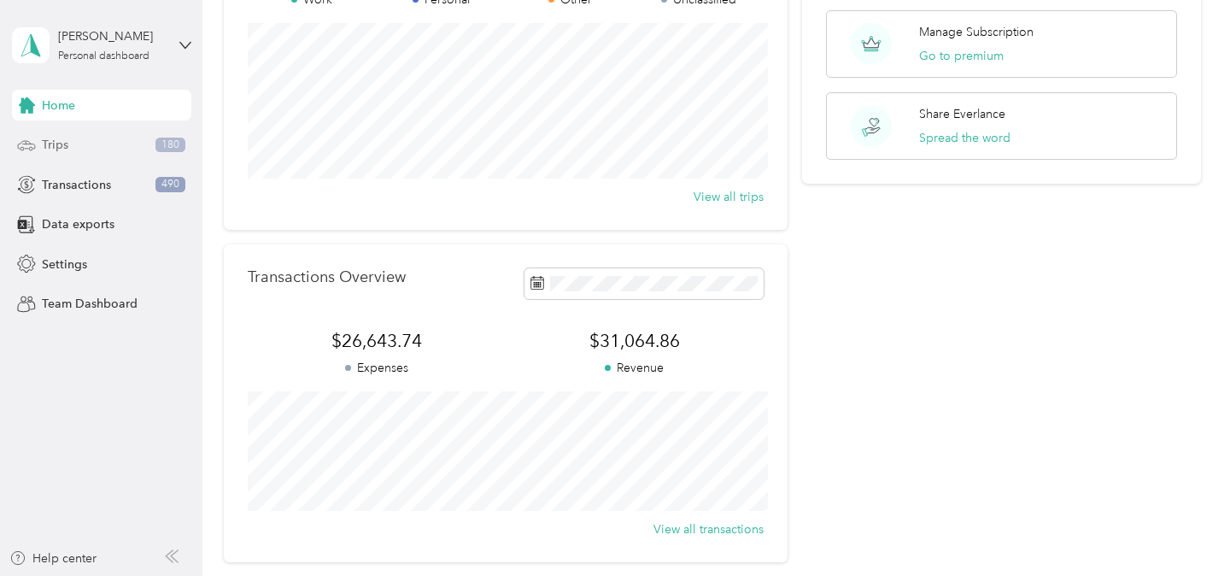
click at [118, 152] on div "Trips 180" at bounding box center [101, 145] width 179 height 31
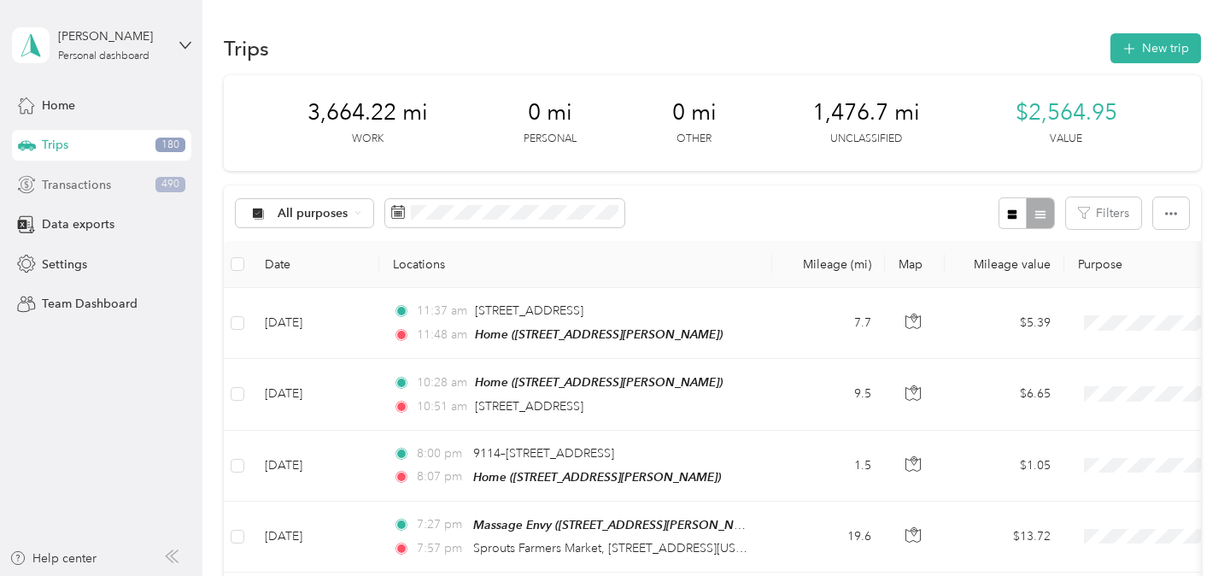
click at [118, 183] on div "Transactions 490" at bounding box center [101, 184] width 179 height 31
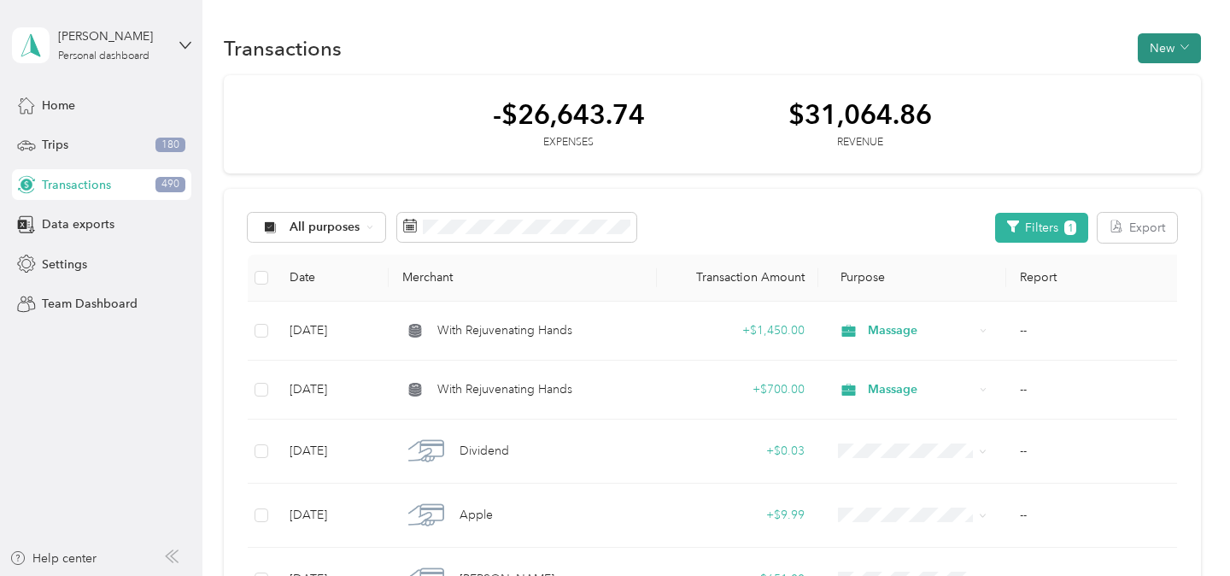
click at [1178, 47] on button "New" at bounding box center [1169, 48] width 63 height 30
click at [1167, 108] on span "Revenue" at bounding box center [1174, 111] width 47 height 18
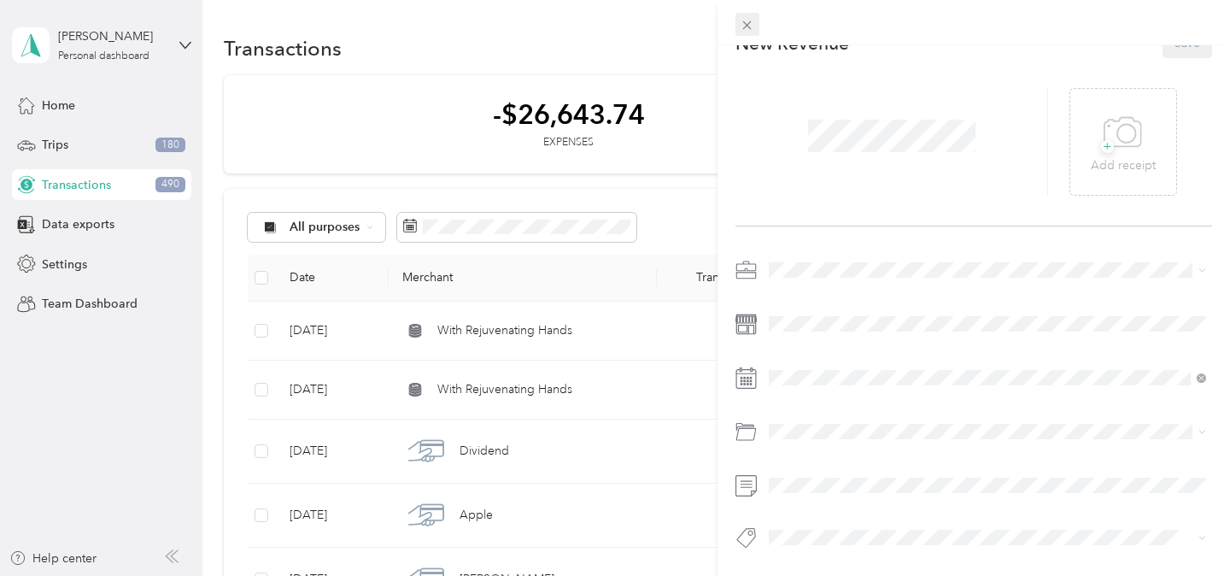
click at [740, 25] on icon at bounding box center [747, 25] width 15 height 15
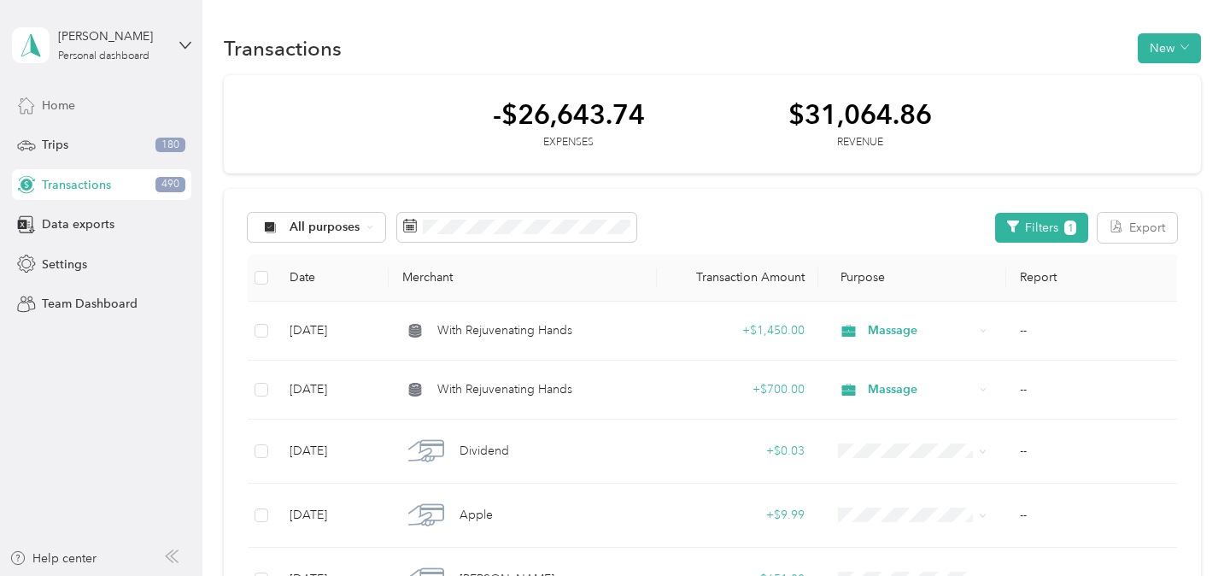
click at [56, 104] on span "Home" at bounding box center [58, 106] width 33 height 18
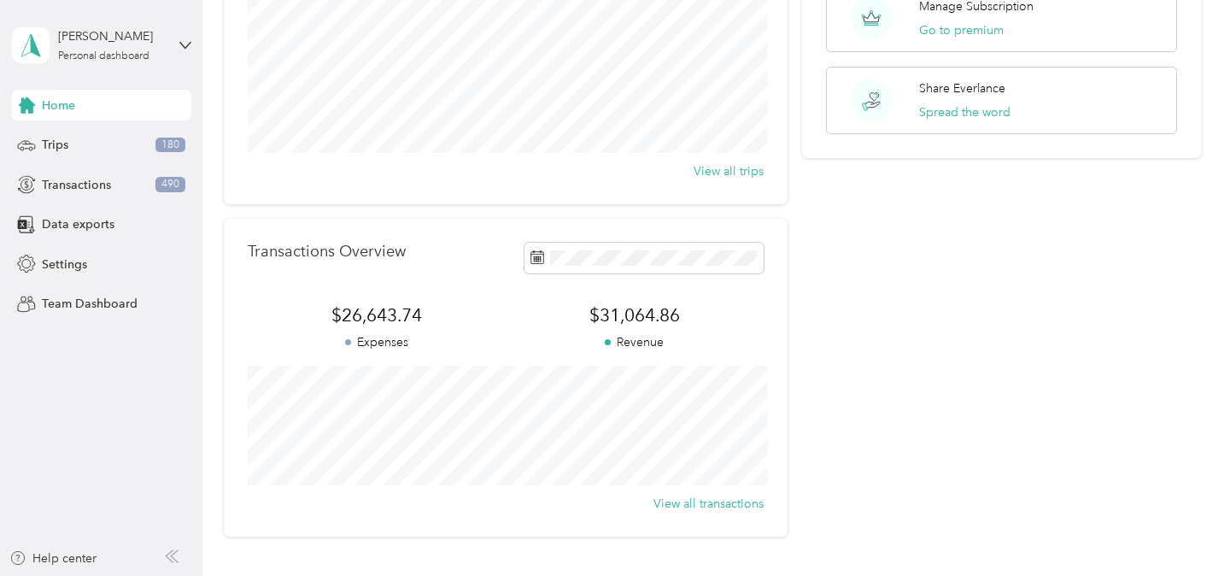
scroll to position [231, 0]
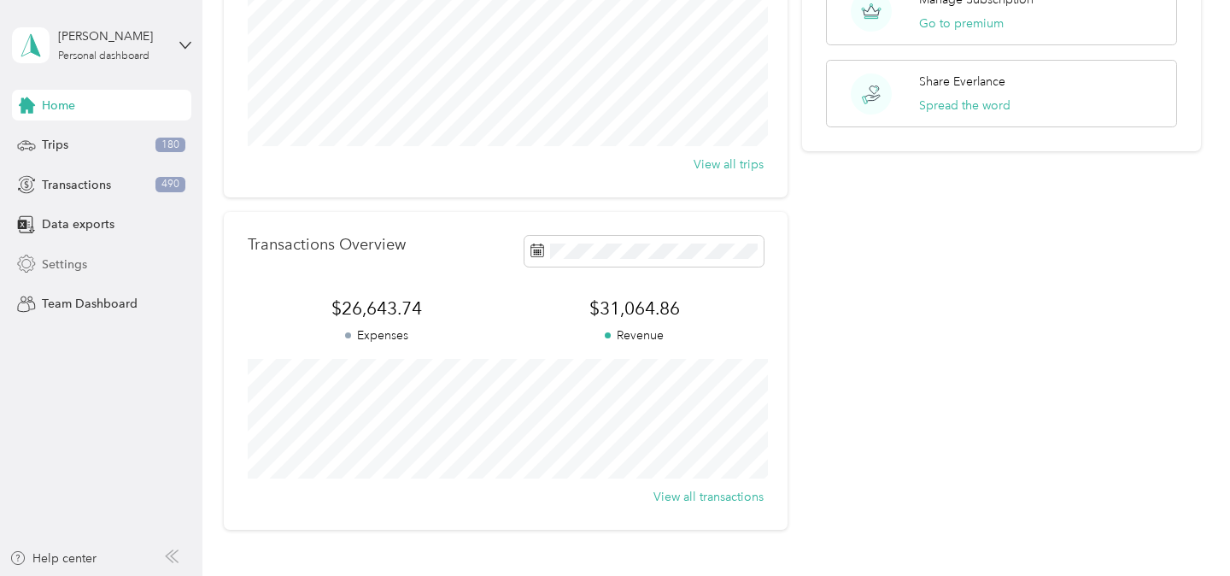
click at [71, 262] on span "Settings" at bounding box center [64, 264] width 45 height 18
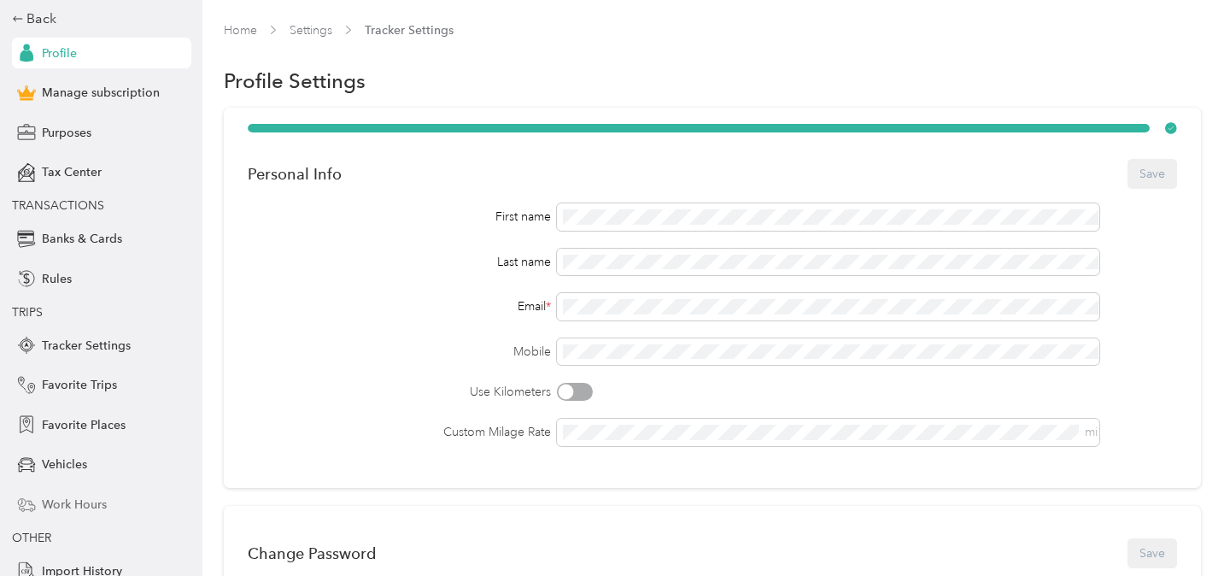
scroll to position [38, 0]
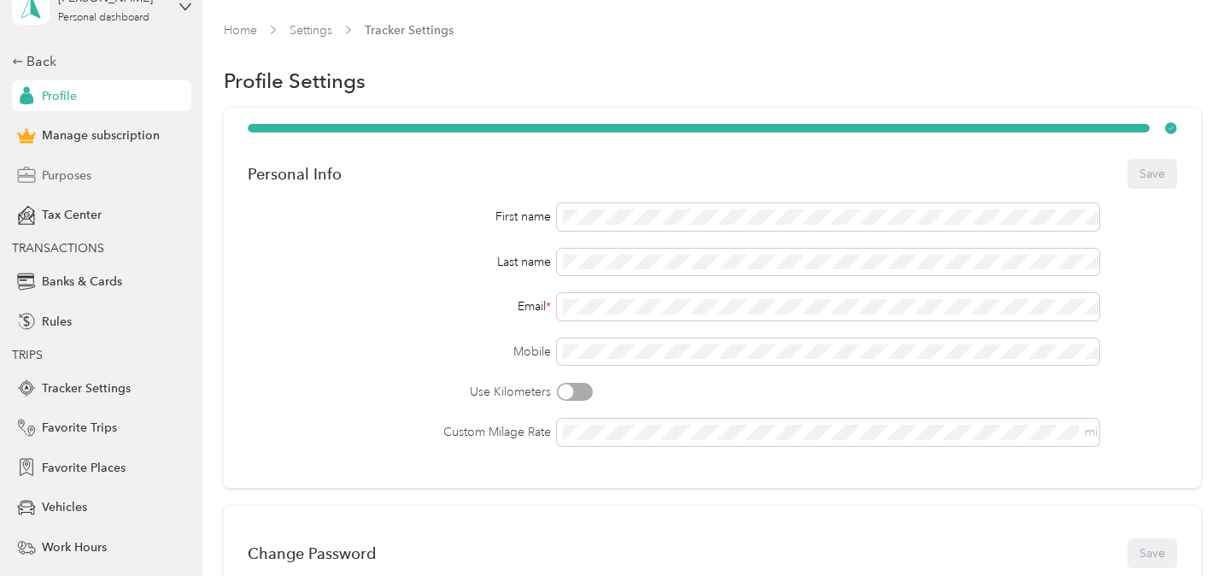
click at [89, 173] on span "Purposes" at bounding box center [67, 176] width 50 height 18
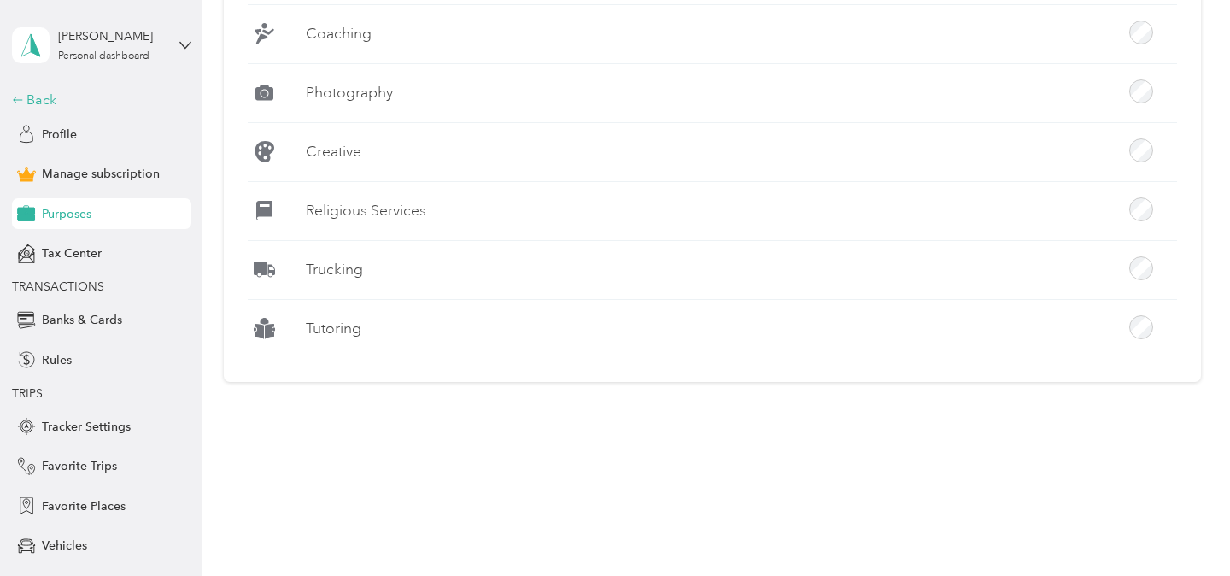
click at [54, 93] on div "Back" at bounding box center [97, 100] width 171 height 21
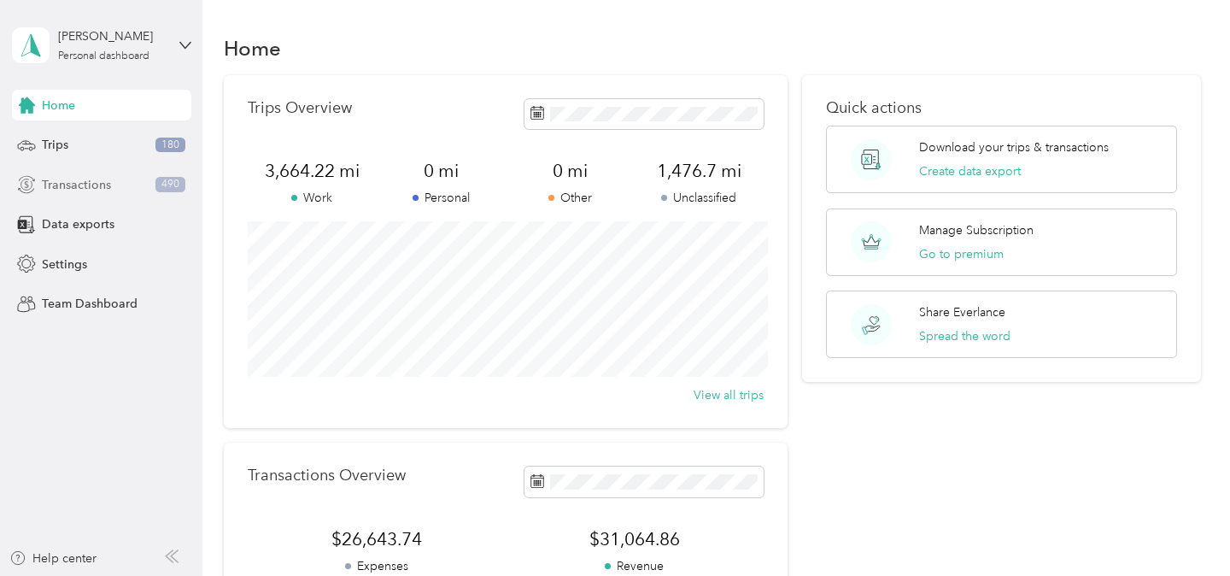
click at [86, 194] on div "Transactions 490" at bounding box center [101, 184] width 179 height 31
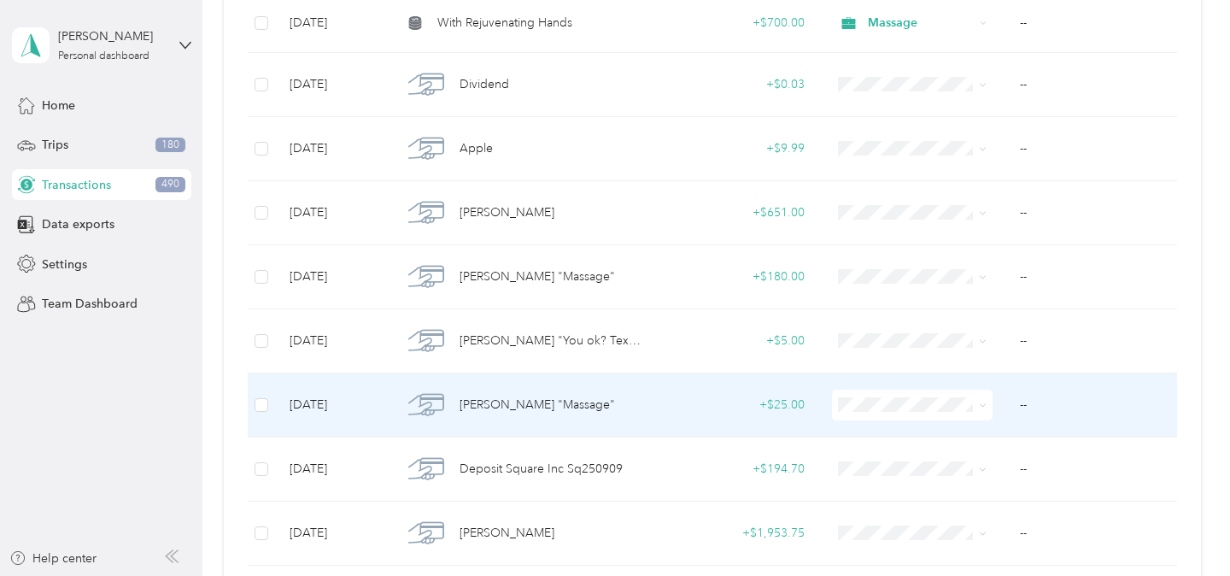
scroll to position [449, 0]
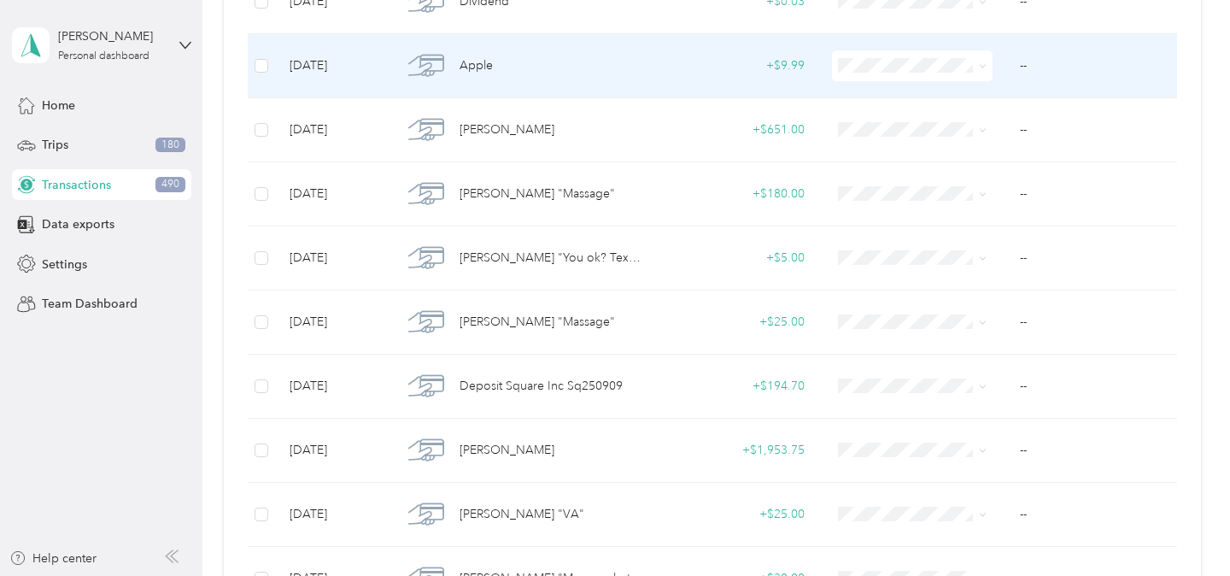
click at [898, 254] on li "Massage" at bounding box center [912, 247] width 161 height 30
click at [683, 57] on div "+ $9.99" at bounding box center [738, 65] width 134 height 19
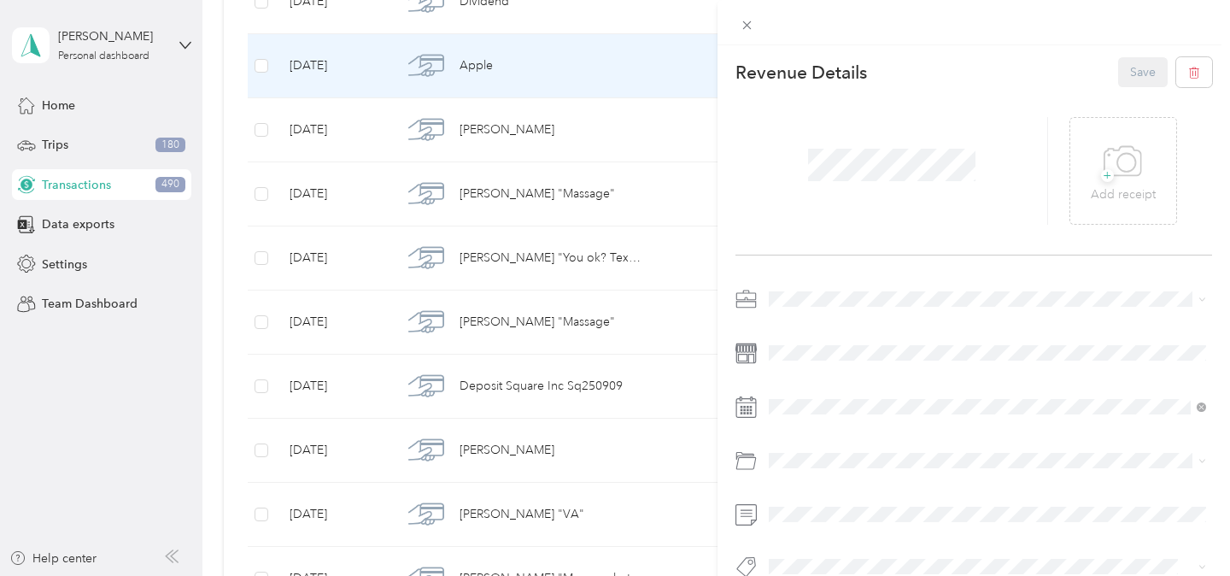
scroll to position [29, 0]
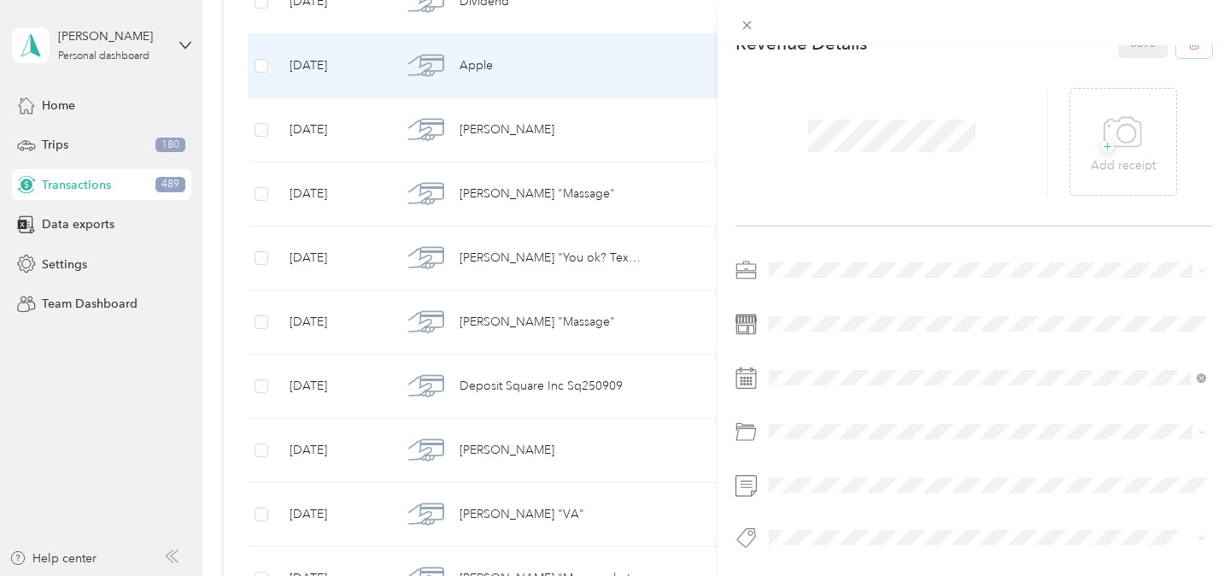
click at [839, 463] on div at bounding box center [974, 408] width 477 height 305
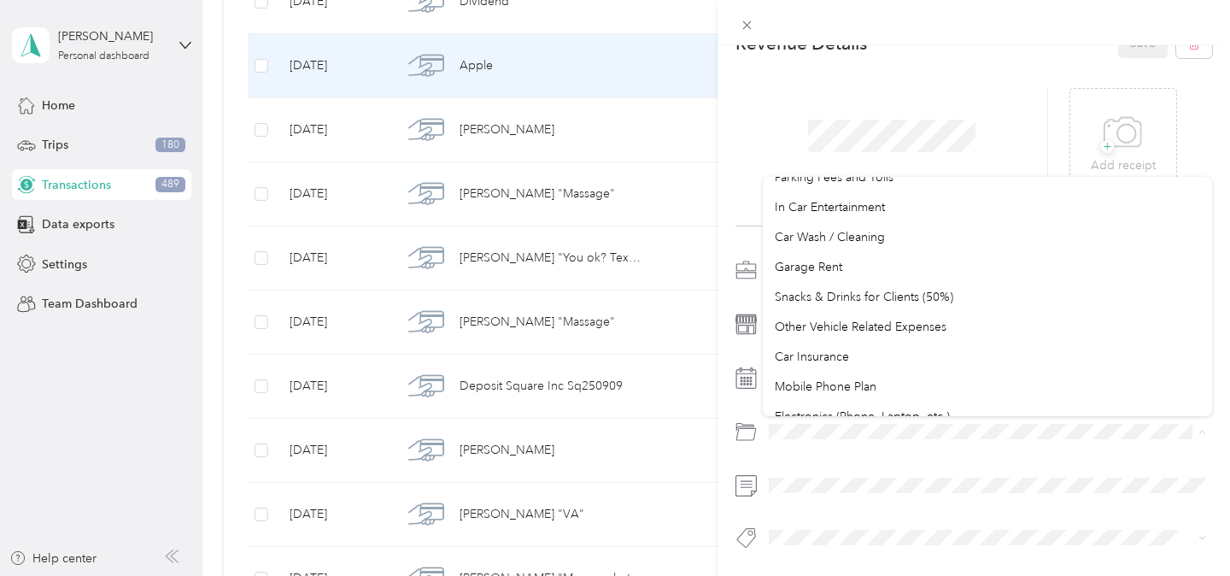
scroll to position [0, 0]
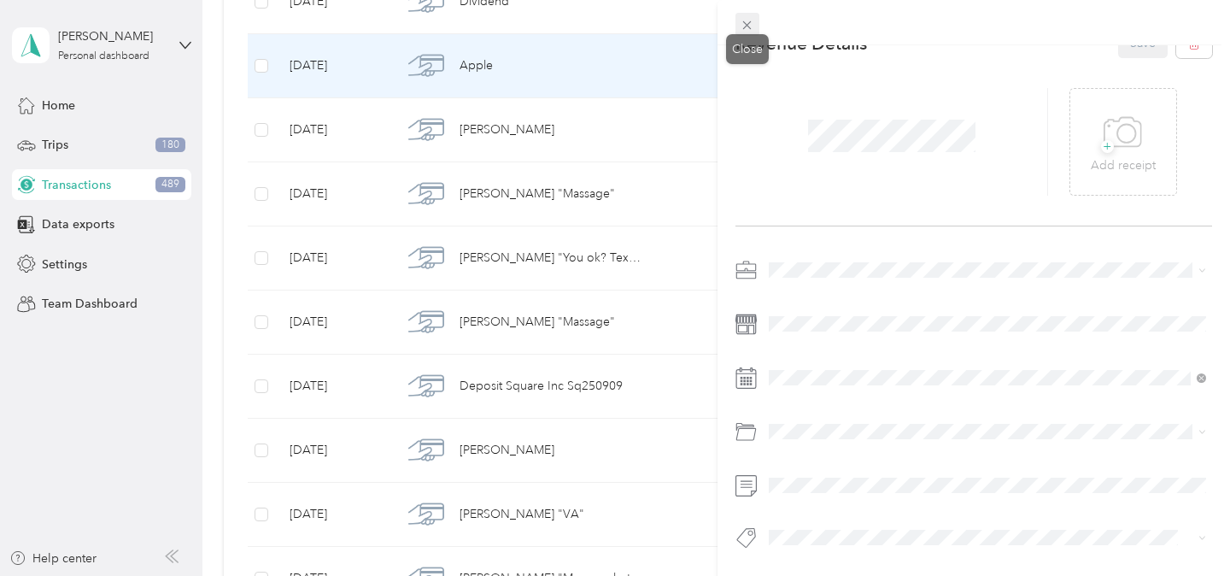
click at [749, 16] on span at bounding box center [748, 25] width 24 height 24
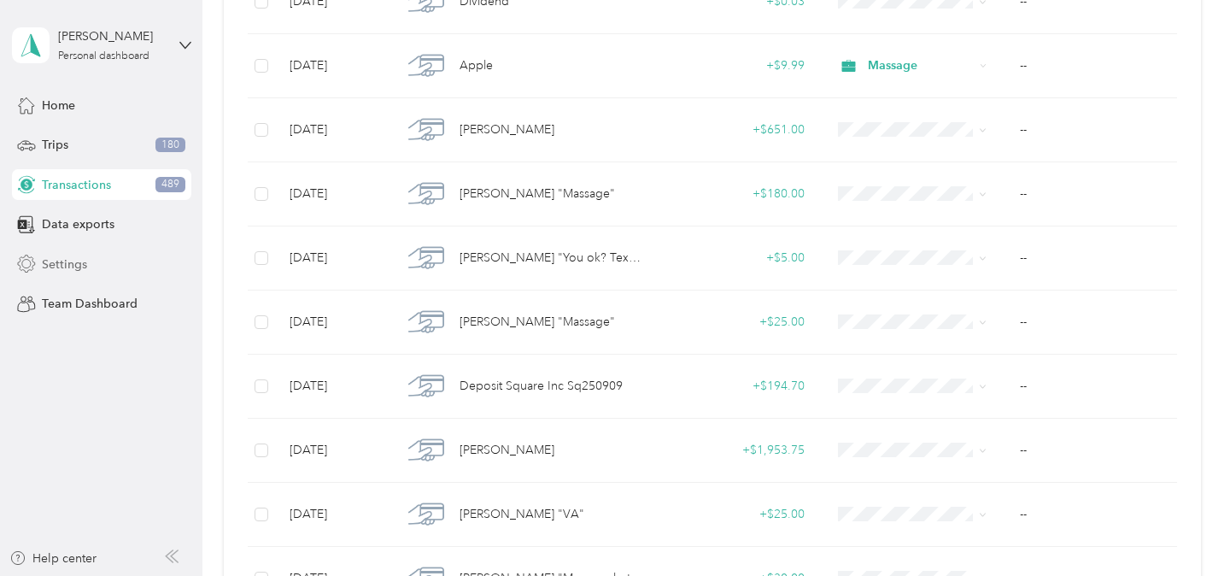
click at [68, 263] on span "Settings" at bounding box center [64, 264] width 45 height 18
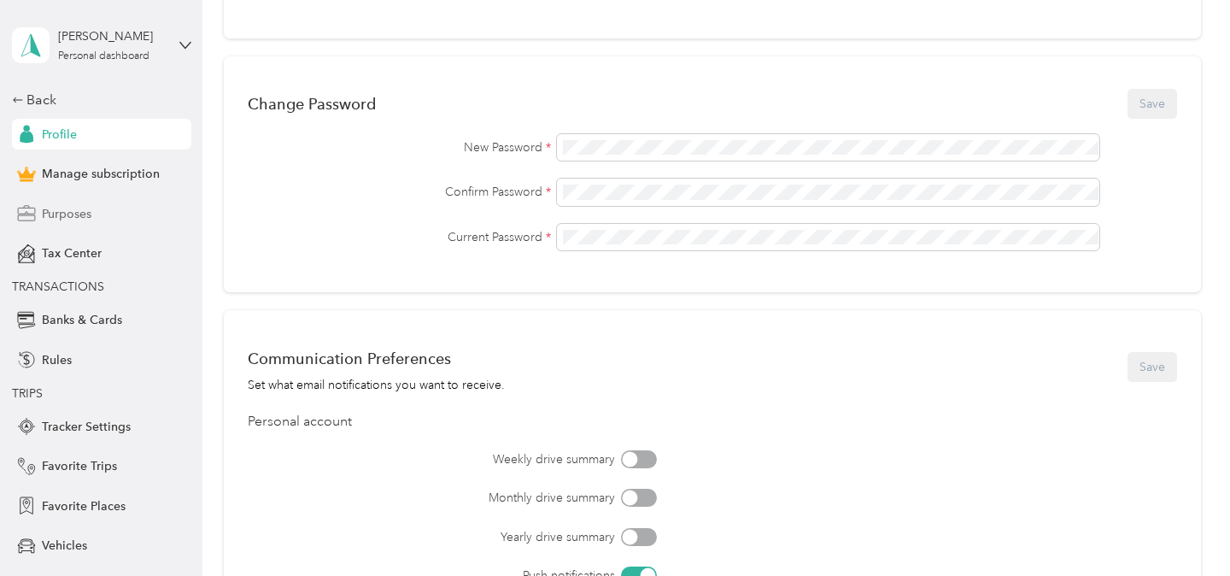
click at [73, 214] on span "Purposes" at bounding box center [67, 214] width 50 height 18
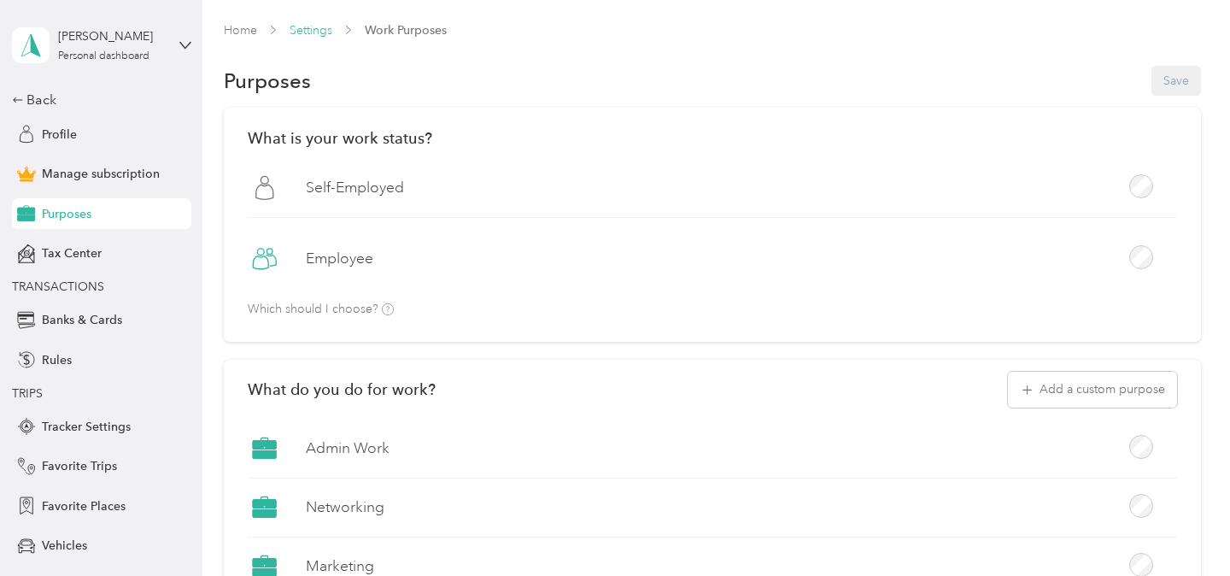
click at [292, 28] on link "Settings" at bounding box center [311, 30] width 43 height 15
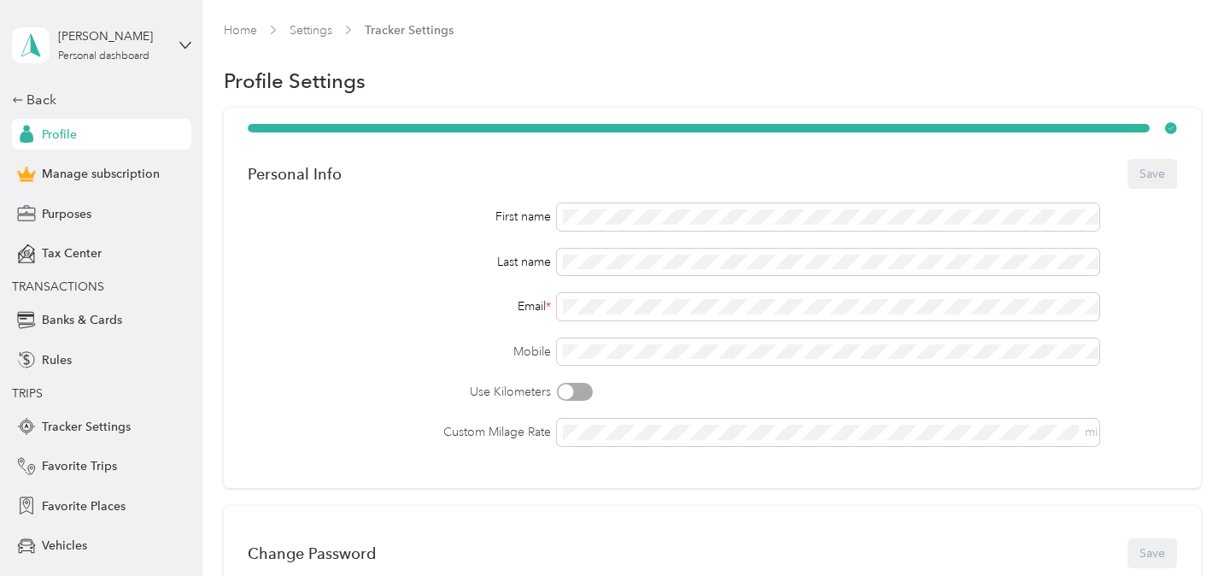
click at [263, 30] on div "Home Settings Tracker Settings" at bounding box center [712, 30] width 977 height 18
click at [58, 261] on span "Tax Center" at bounding box center [72, 253] width 60 height 18
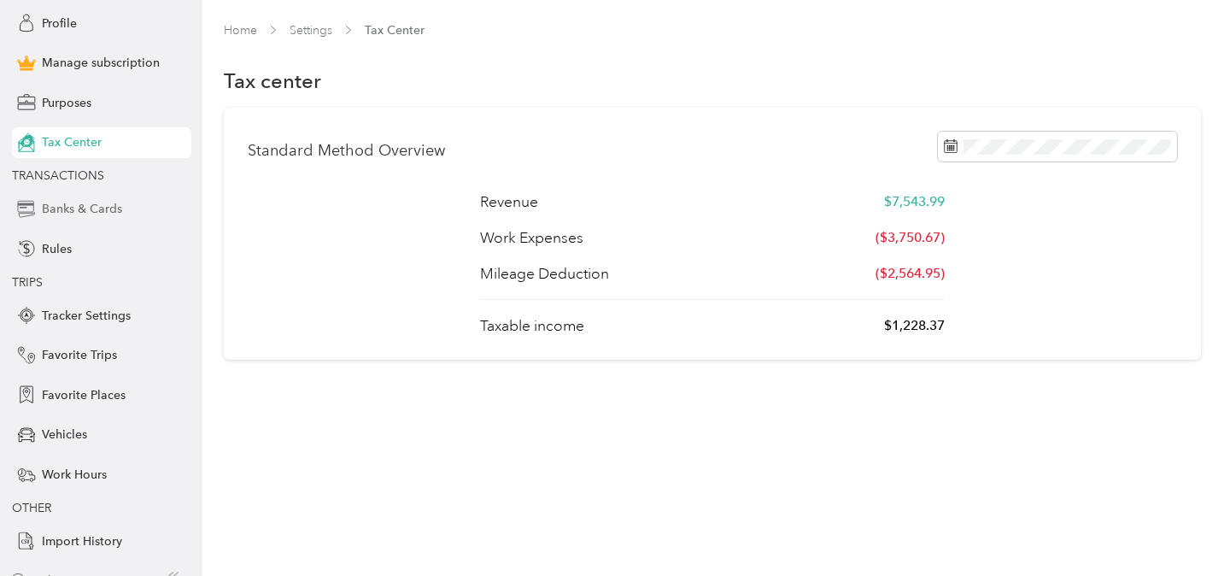
scroll to position [133, 0]
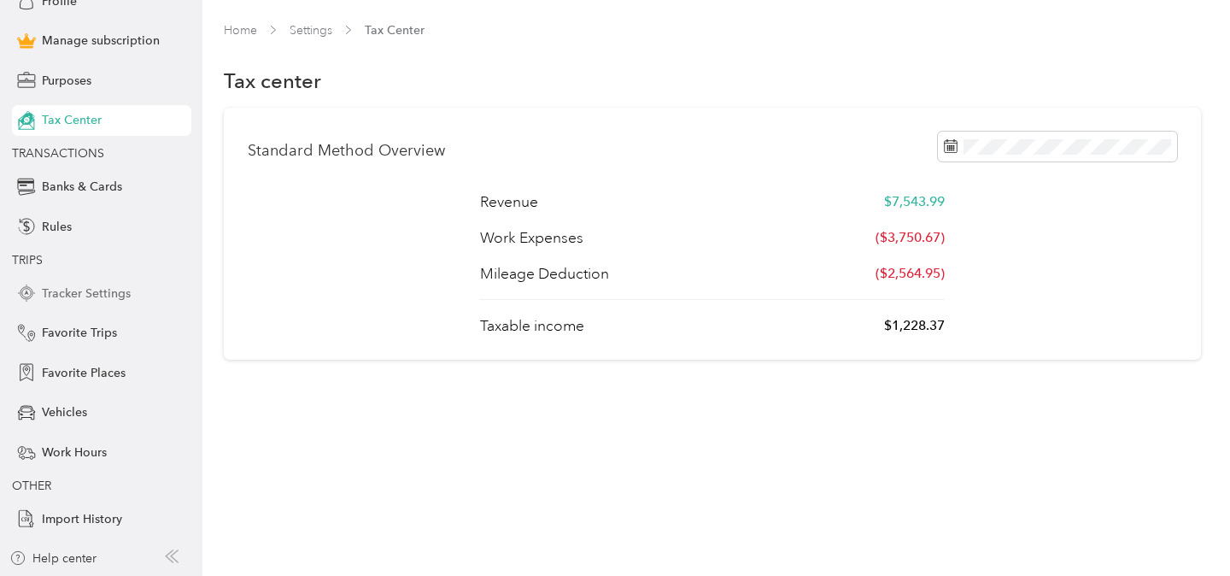
click at [79, 296] on span "Tracker Settings" at bounding box center [86, 293] width 89 height 18
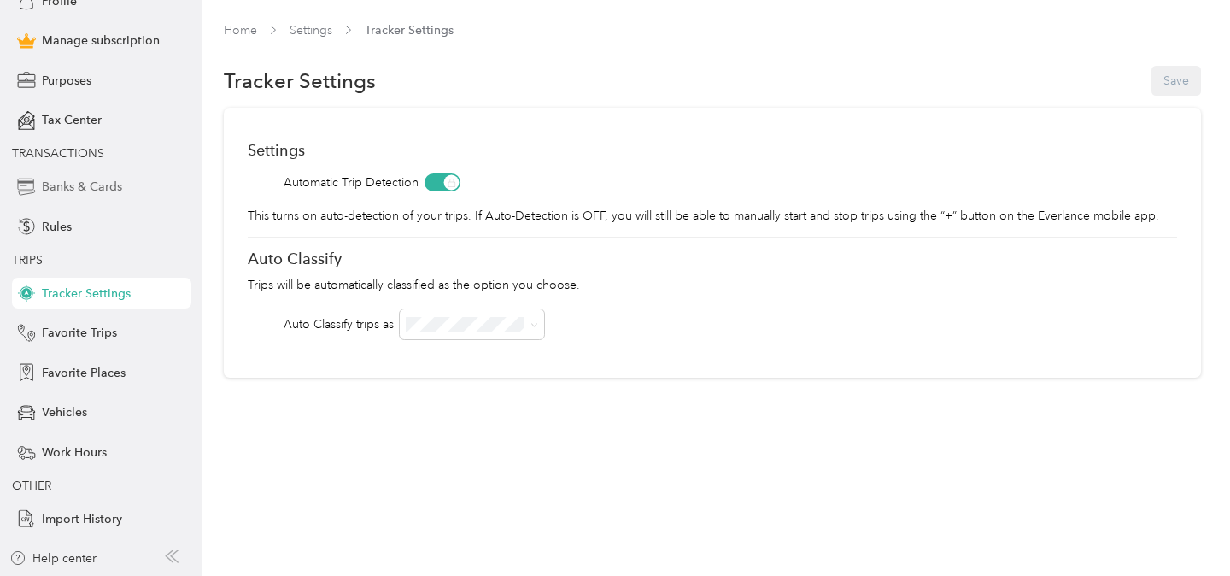
click at [77, 187] on span "Banks & Cards" at bounding box center [82, 187] width 80 height 18
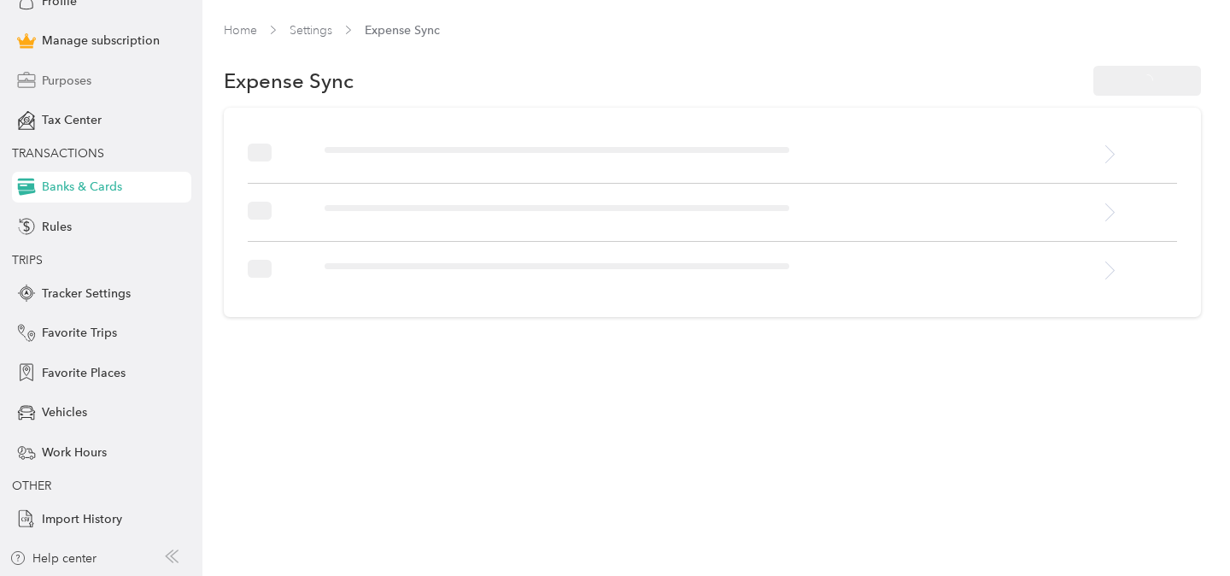
click at [77, 73] on span "Purposes" at bounding box center [67, 81] width 50 height 18
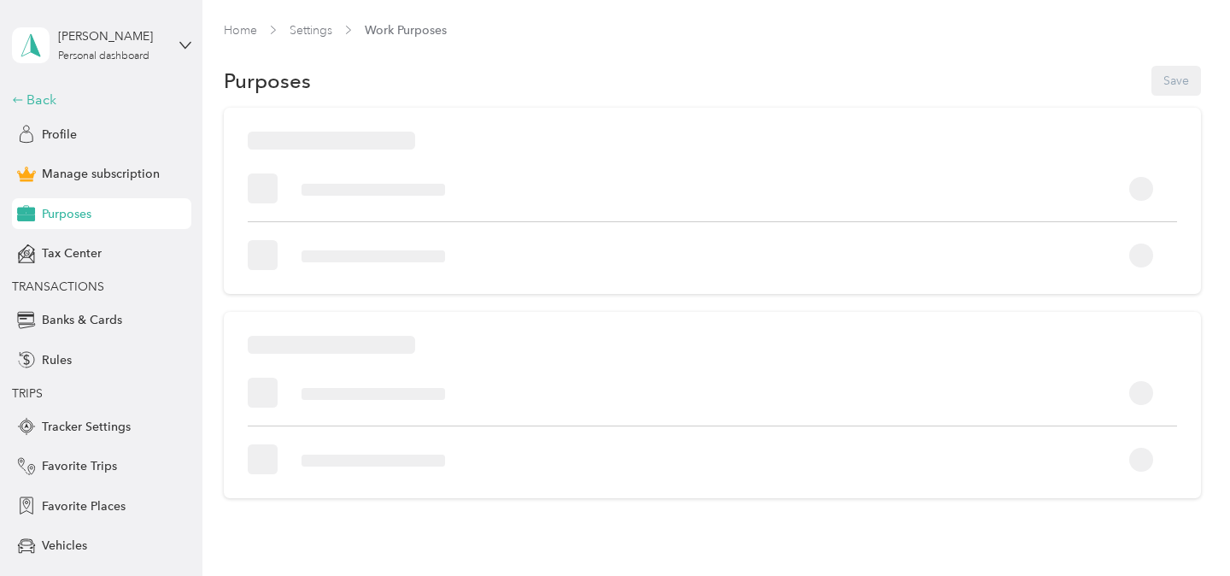
click at [43, 99] on div "Back" at bounding box center [97, 100] width 171 height 21
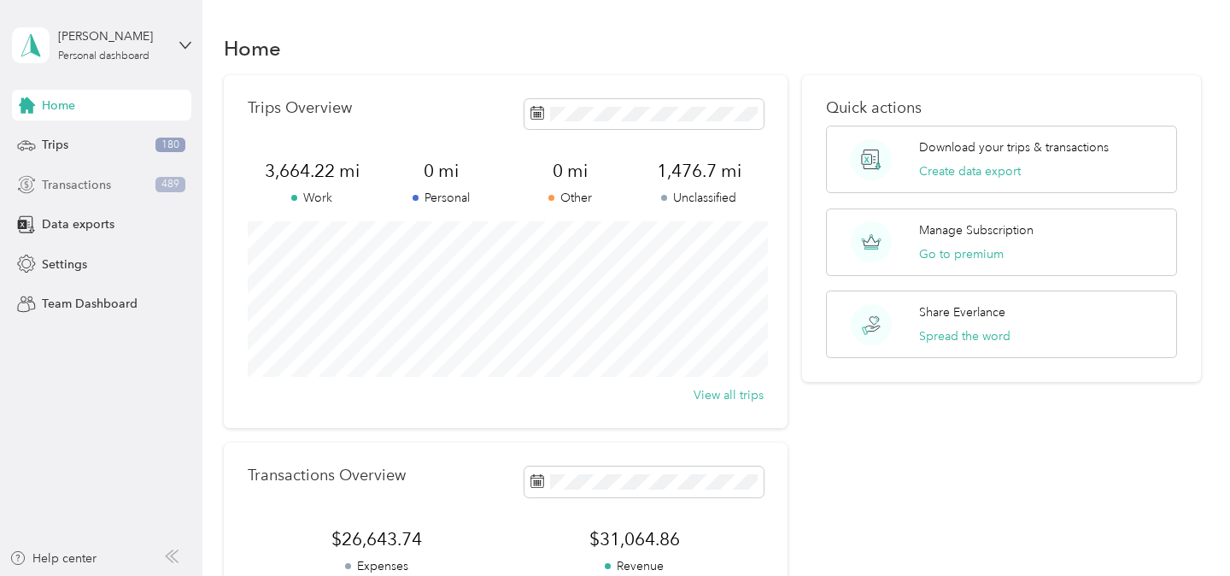
click at [87, 189] on span "Transactions" at bounding box center [76, 185] width 69 height 18
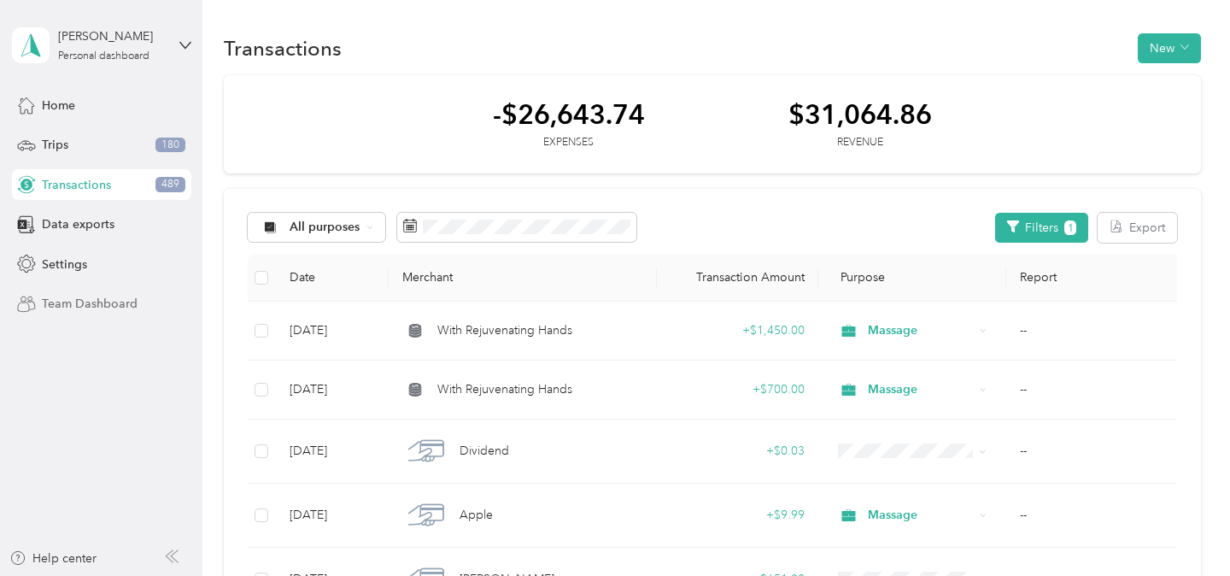
click at [84, 295] on span "Team Dashboard" at bounding box center [90, 304] width 96 height 18
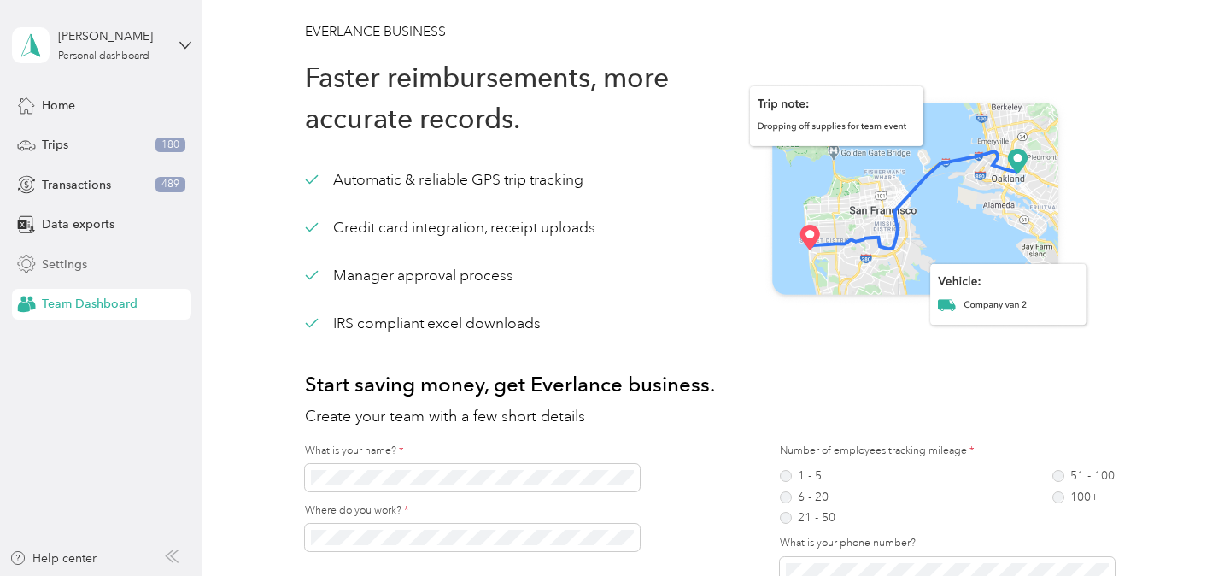
click at [71, 263] on span "Settings" at bounding box center [64, 264] width 45 height 18
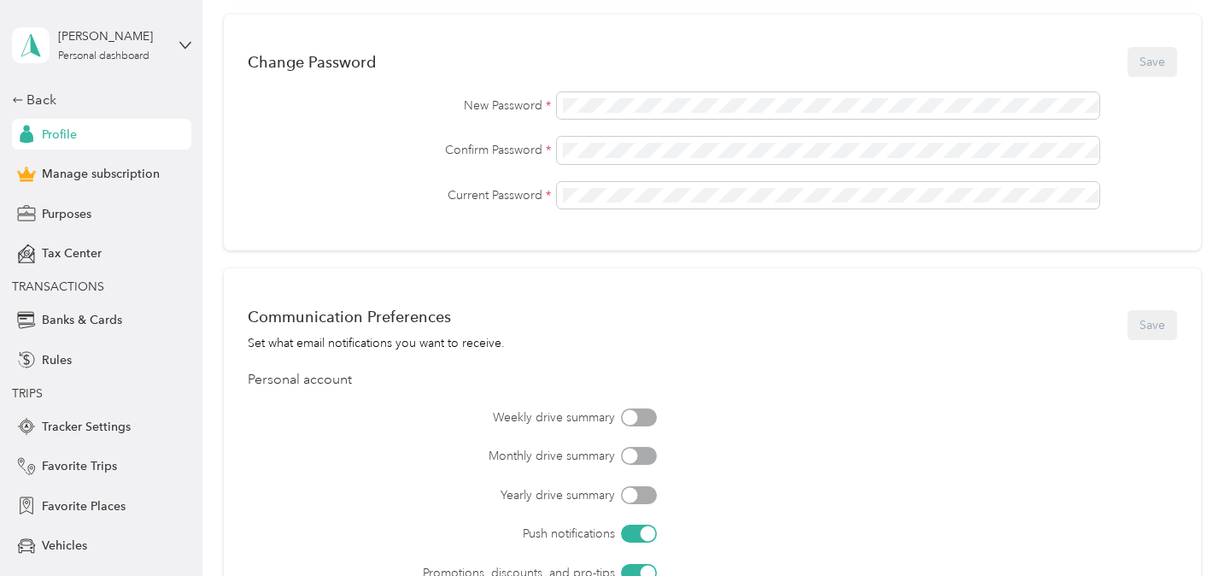
scroll to position [733, 0]
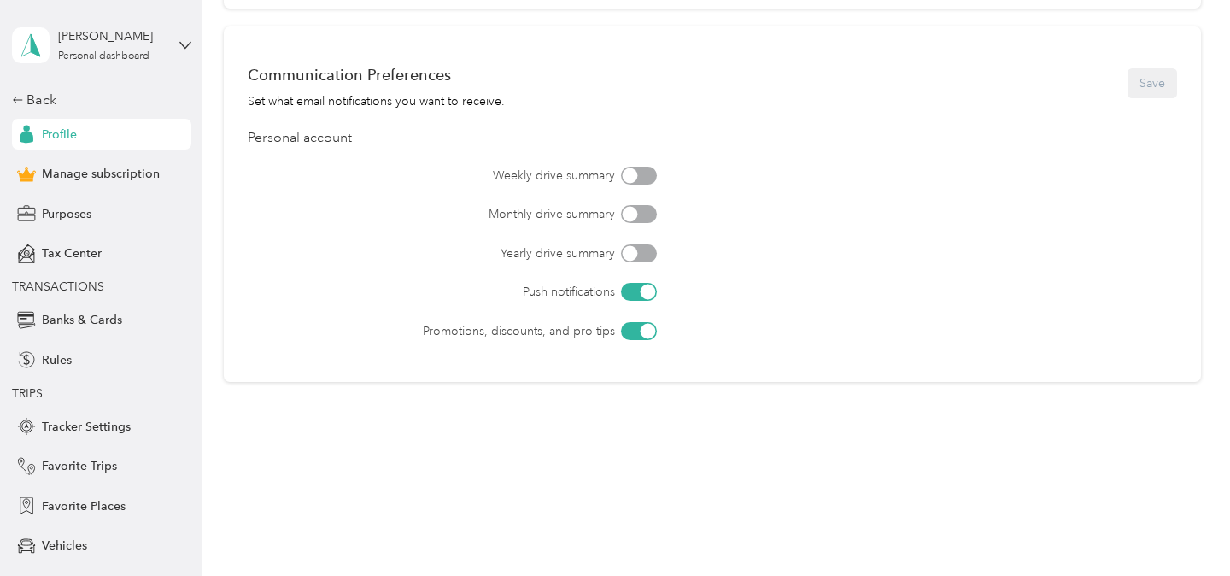
click at [48, 87] on div "[PERSON_NAME] Personal dashboard Back Profile Manage subscription Purposes Tax …" at bounding box center [101, 333] width 179 height 667
click at [48, 90] on div "Back" at bounding box center [97, 100] width 171 height 21
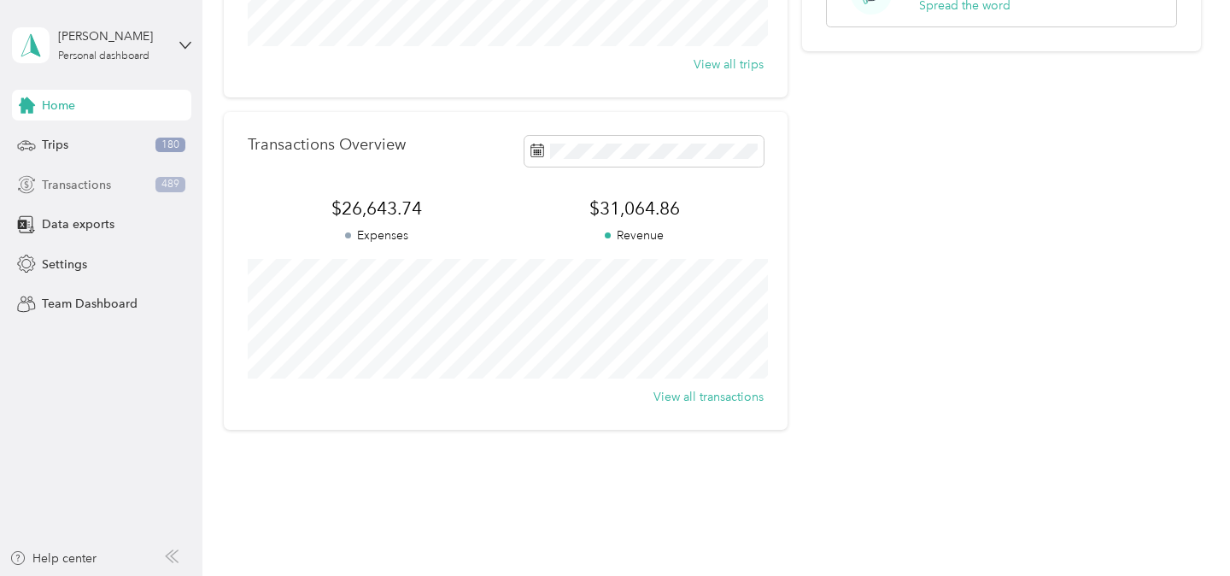
scroll to position [361, 0]
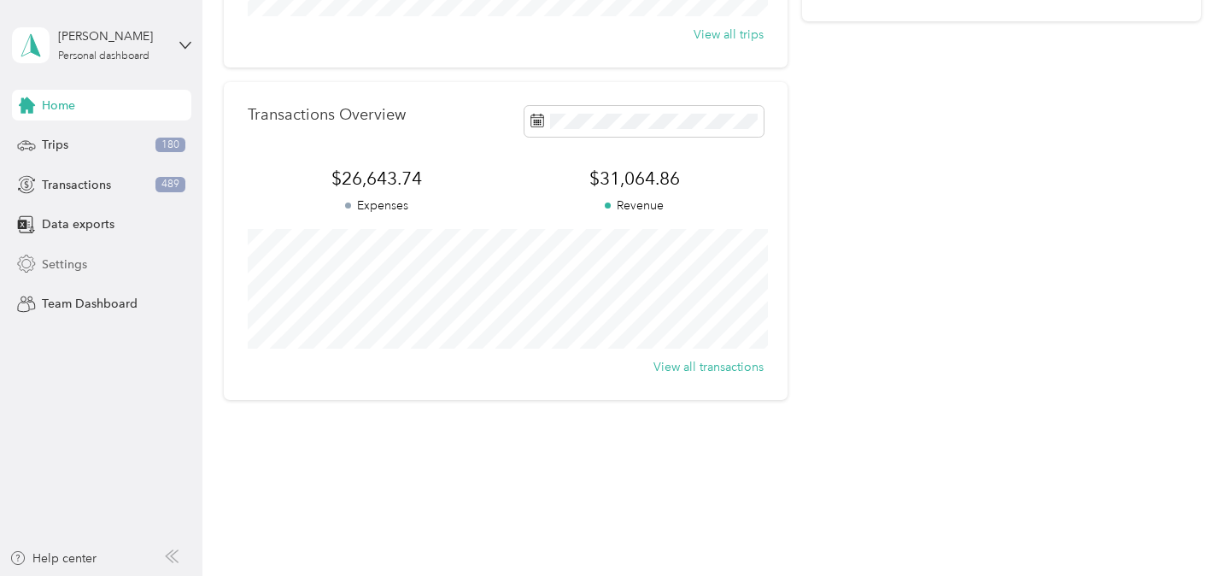
click at [65, 250] on div "Settings" at bounding box center [101, 264] width 179 height 31
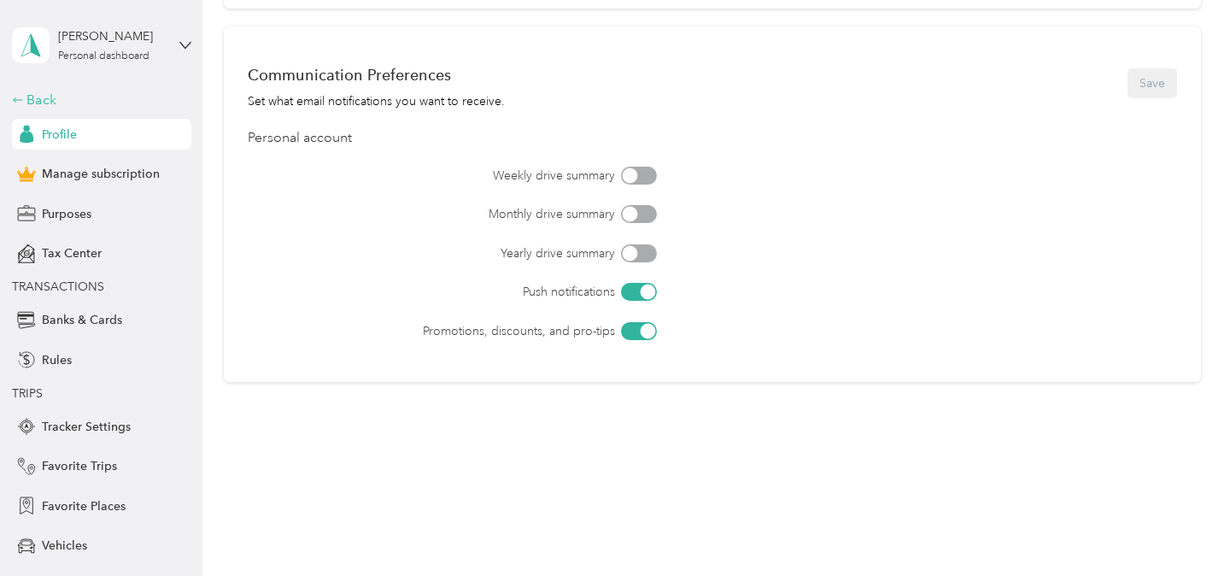
click at [45, 99] on div "Back" at bounding box center [97, 100] width 171 height 21
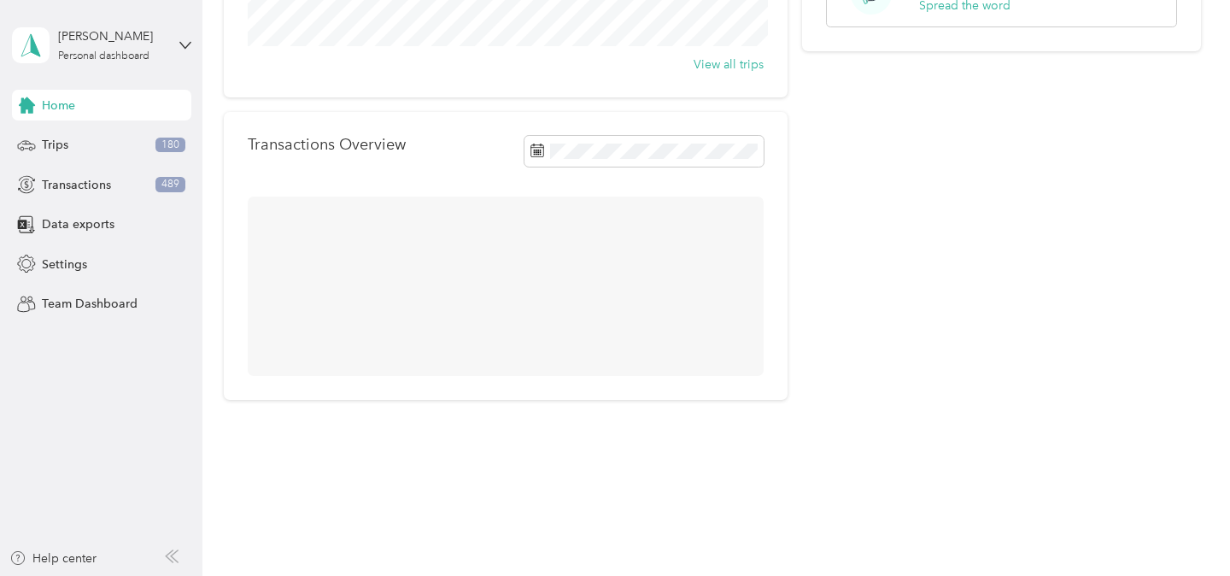
scroll to position [361, 0]
